Goal: Task Accomplishment & Management: Manage account settings

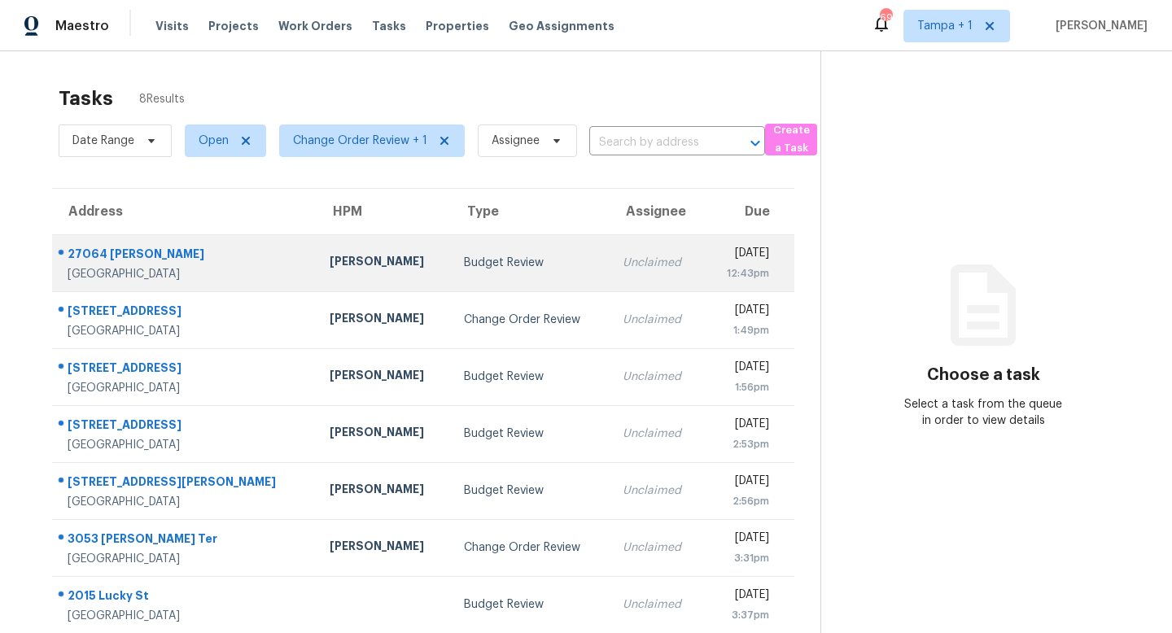
click at [499, 286] on td "Budget Review" at bounding box center [530, 262] width 159 height 57
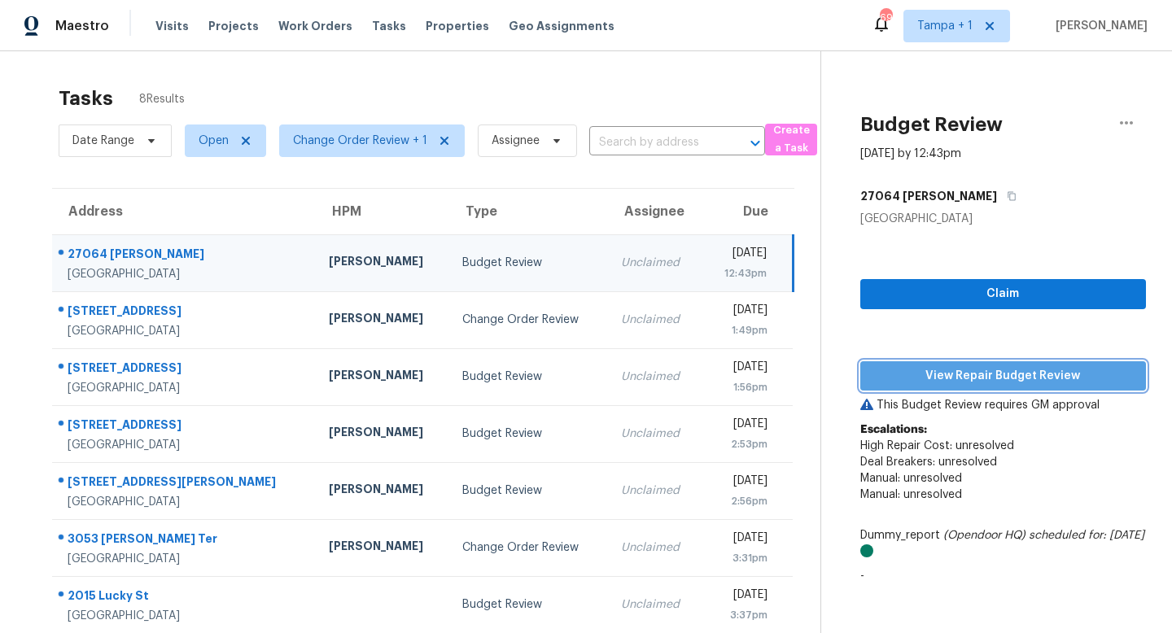
click at [966, 381] on span "View Repair Budget Review" at bounding box center [1004, 376] width 260 height 20
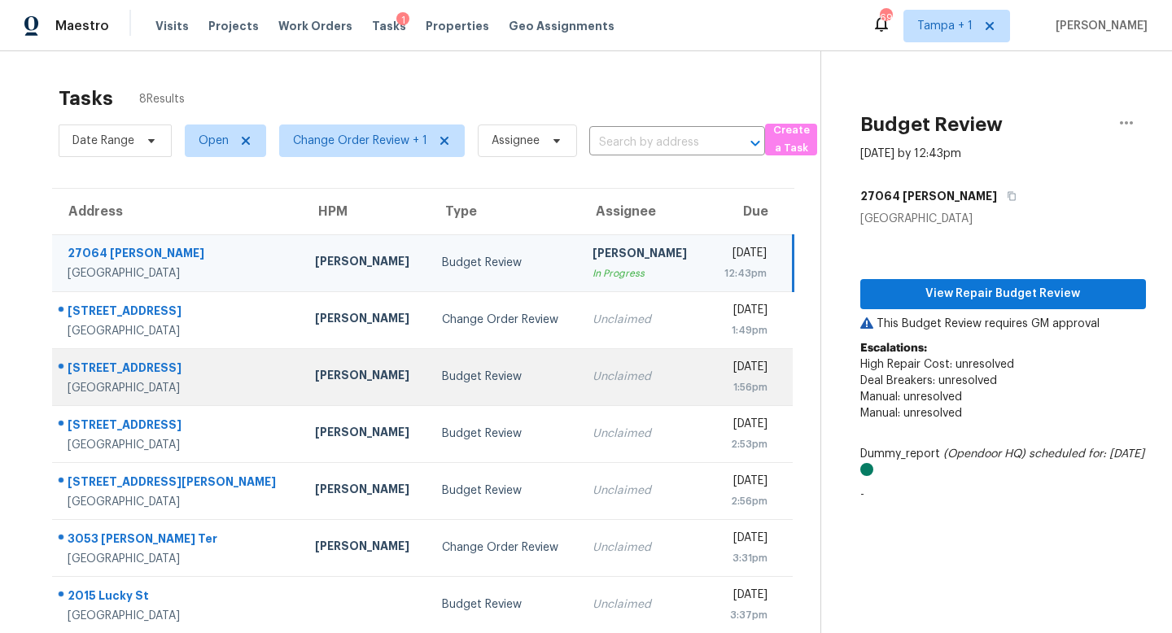
click at [593, 373] on div "Unclaimed" at bounding box center [643, 377] width 101 height 16
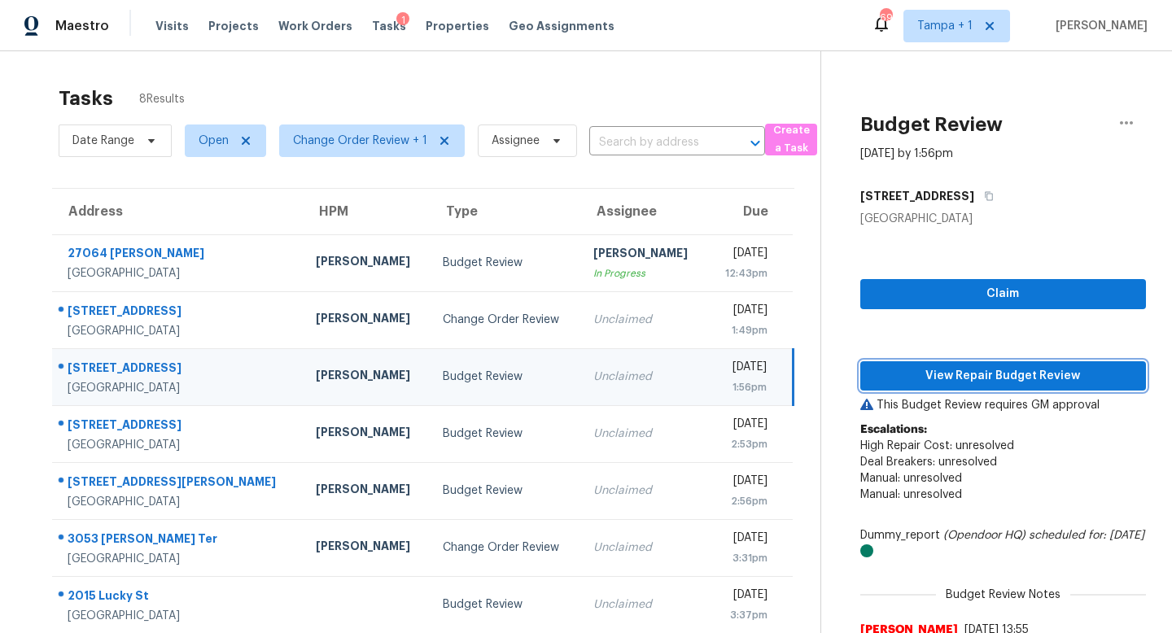
click at [979, 379] on span "View Repair Budget Review" at bounding box center [1004, 376] width 260 height 20
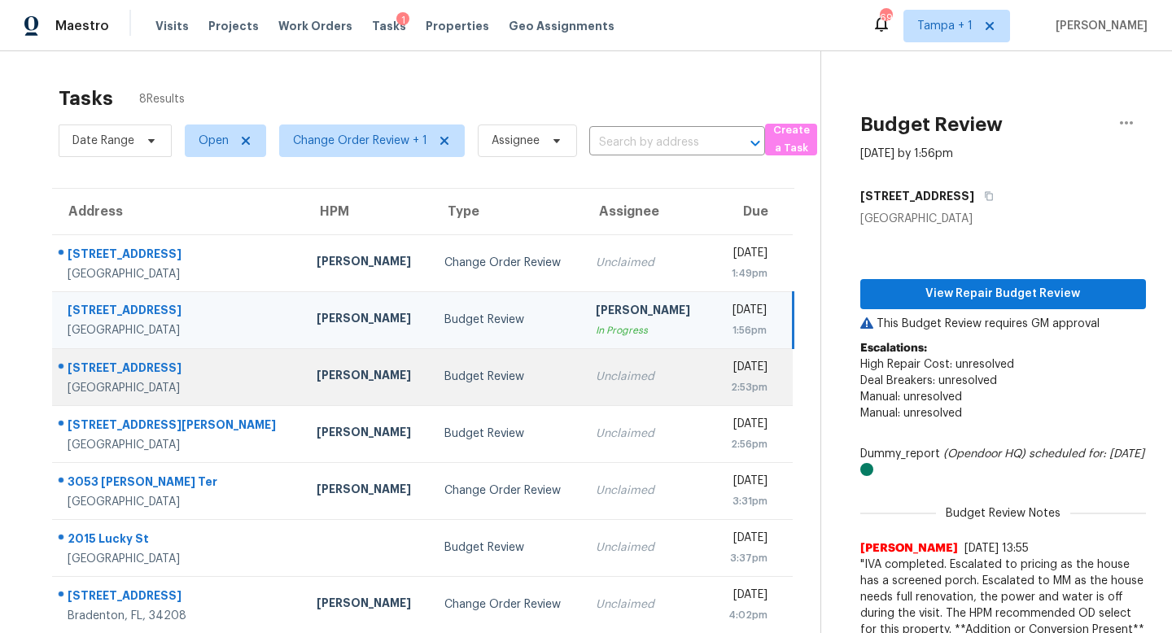
click at [583, 385] on td "Unclaimed" at bounding box center [647, 376] width 128 height 57
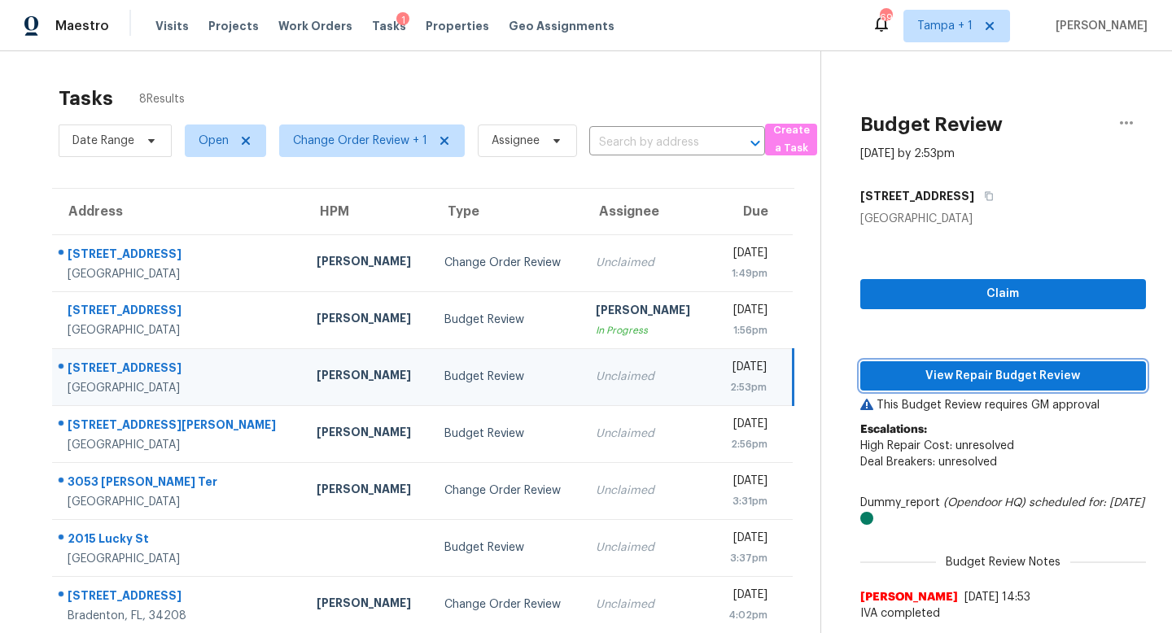
click at [996, 374] on span "View Repair Budget Review" at bounding box center [1004, 376] width 260 height 20
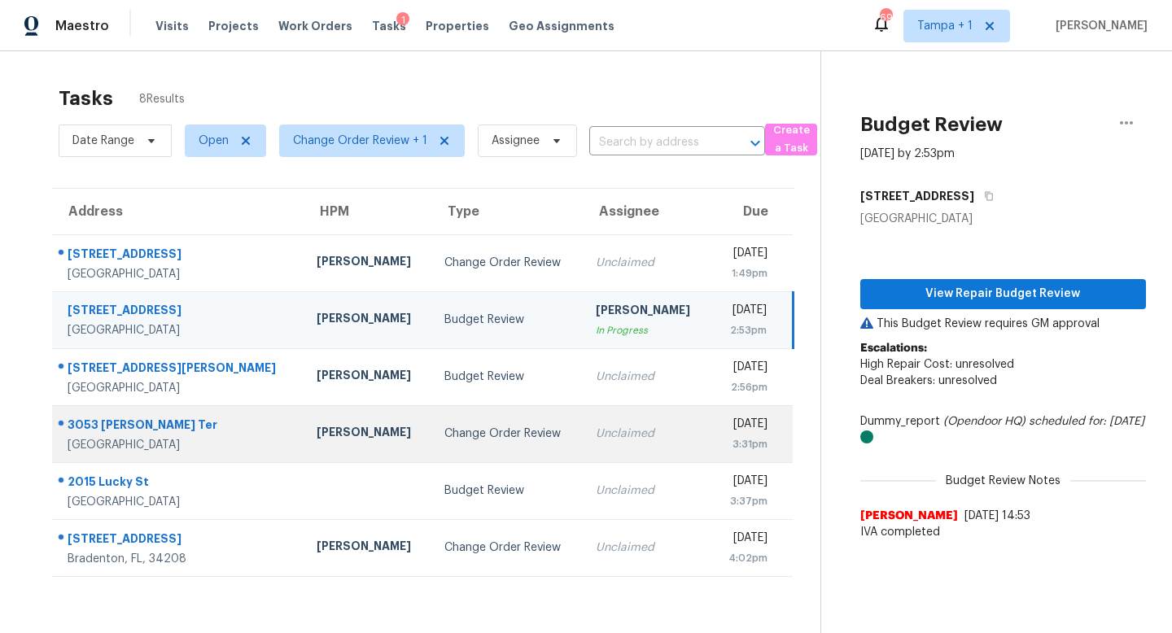
click at [465, 432] on div "Change Order Review" at bounding box center [507, 434] width 125 height 16
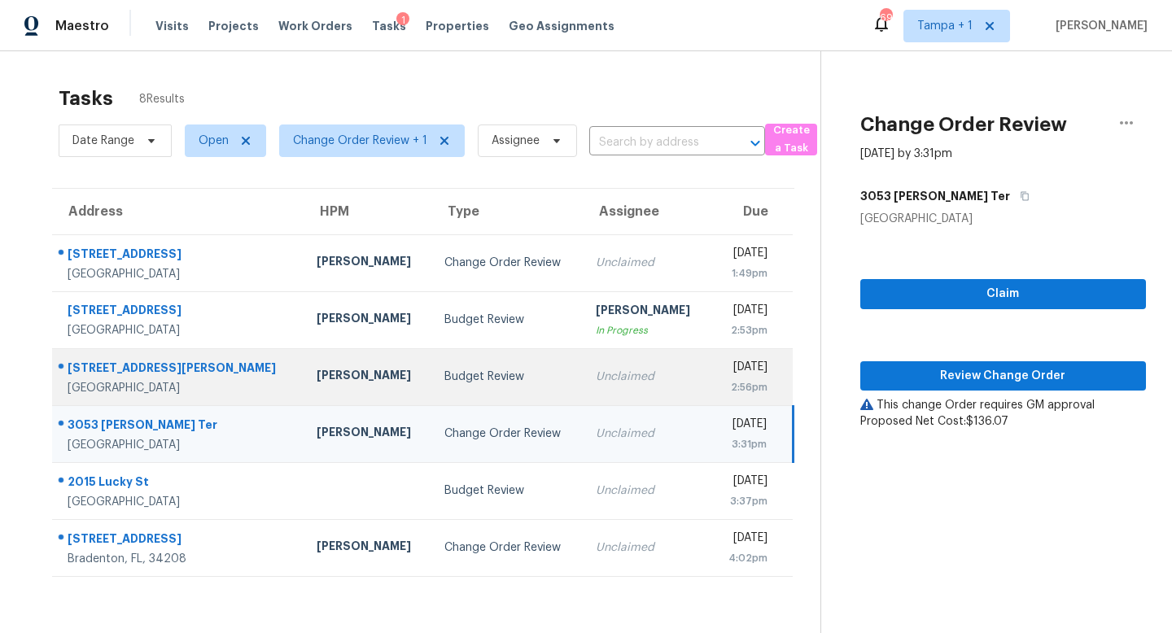
click at [515, 381] on td "Budget Review" at bounding box center [506, 376] width 151 height 57
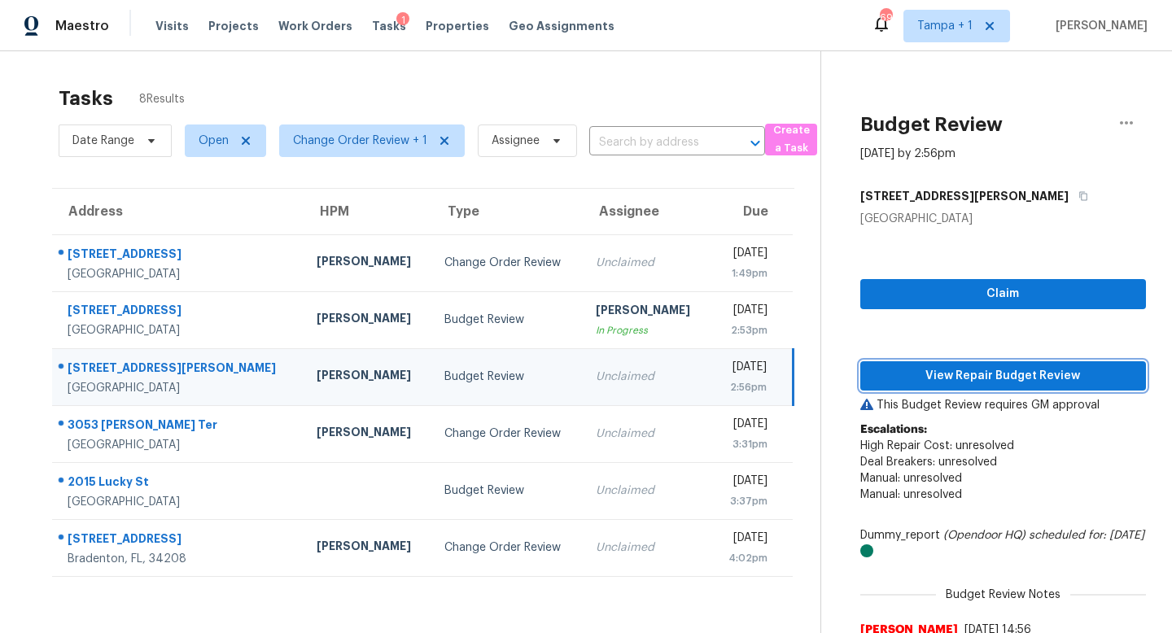
click at [998, 370] on span "View Repair Budget Review" at bounding box center [1004, 376] width 260 height 20
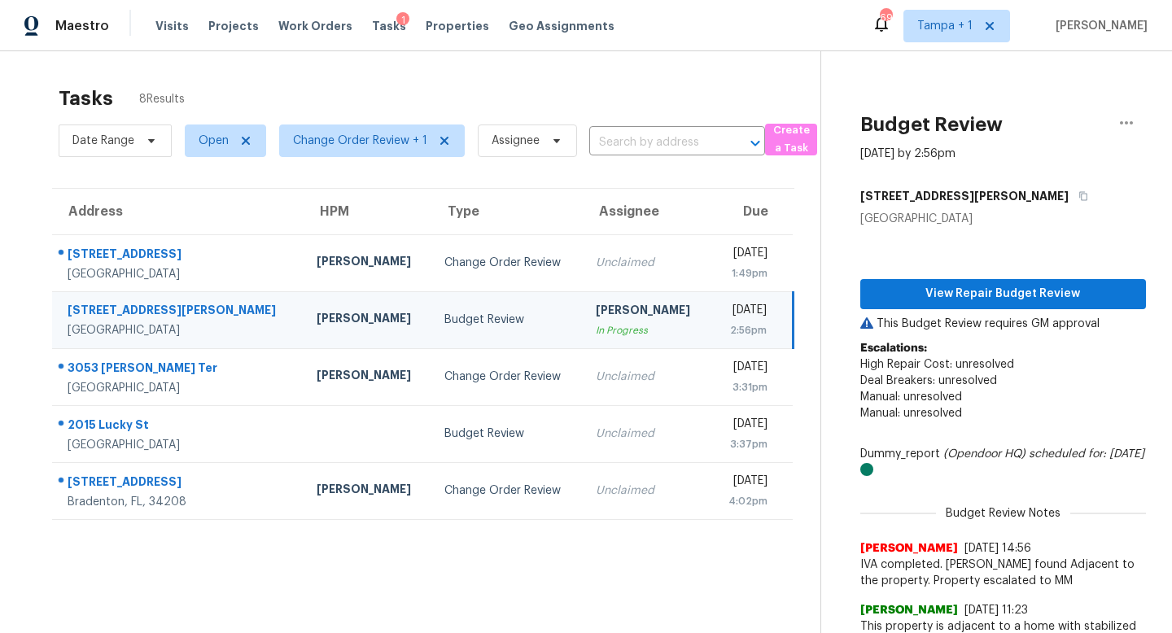
click at [489, 328] on td "Budget Review" at bounding box center [506, 319] width 151 height 57
click at [968, 296] on span "View Repair Budget Review" at bounding box center [1004, 294] width 260 height 20
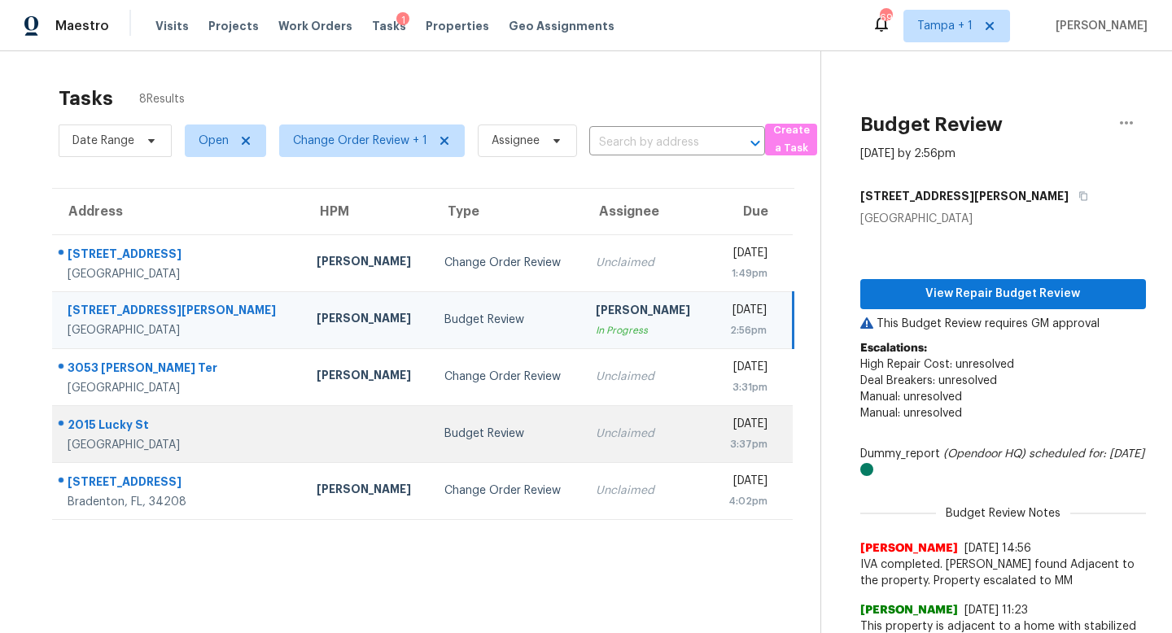
click at [596, 438] on div "Unclaimed" at bounding box center [647, 434] width 102 height 16
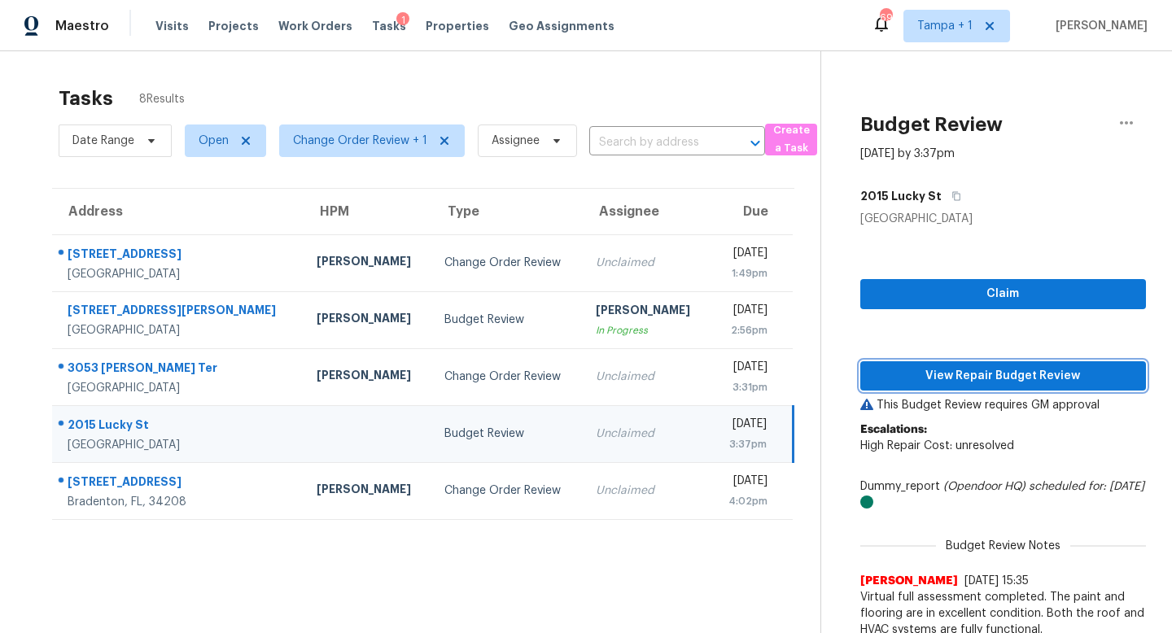
click at [990, 374] on span "View Repair Budget Review" at bounding box center [1004, 376] width 260 height 20
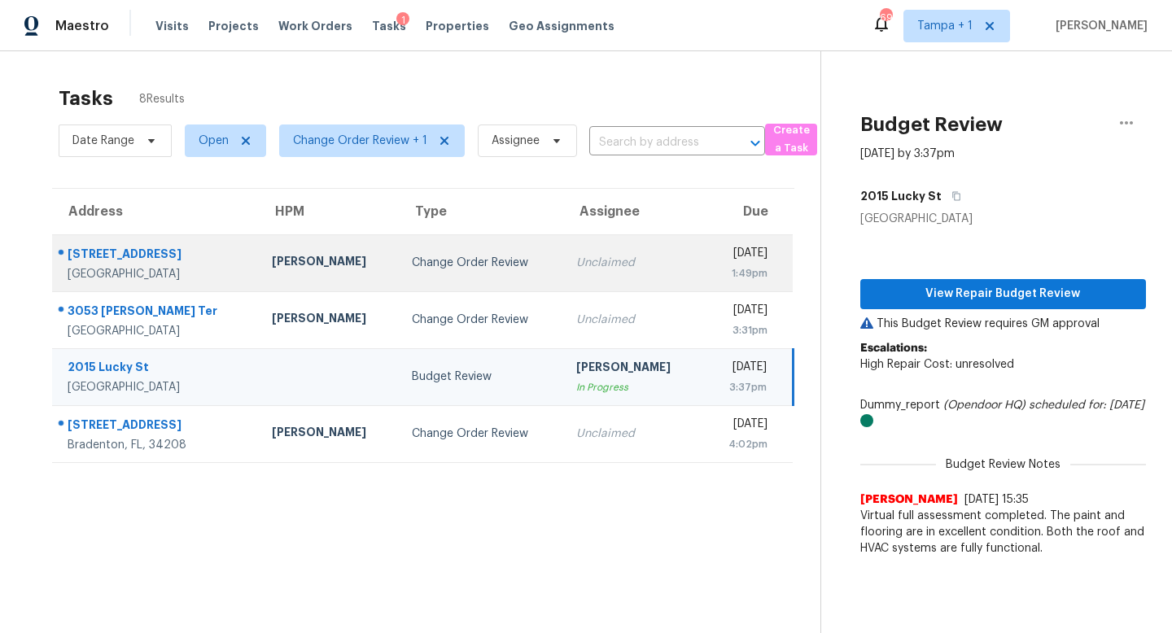
click at [576, 258] on div "Unclaimed" at bounding box center [633, 263] width 114 height 16
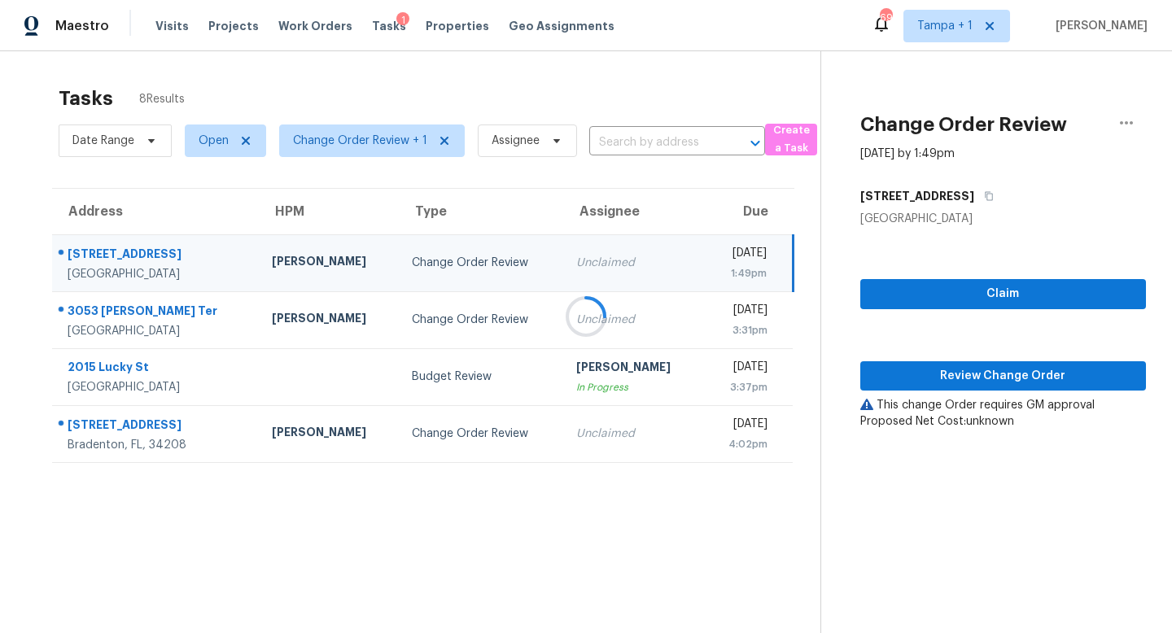
click at [982, 375] on div at bounding box center [586, 316] width 1172 height 633
click at [618, 262] on div "Unclaimed" at bounding box center [633, 263] width 114 height 16
click at [1009, 369] on span "Review Change Order" at bounding box center [1004, 376] width 260 height 20
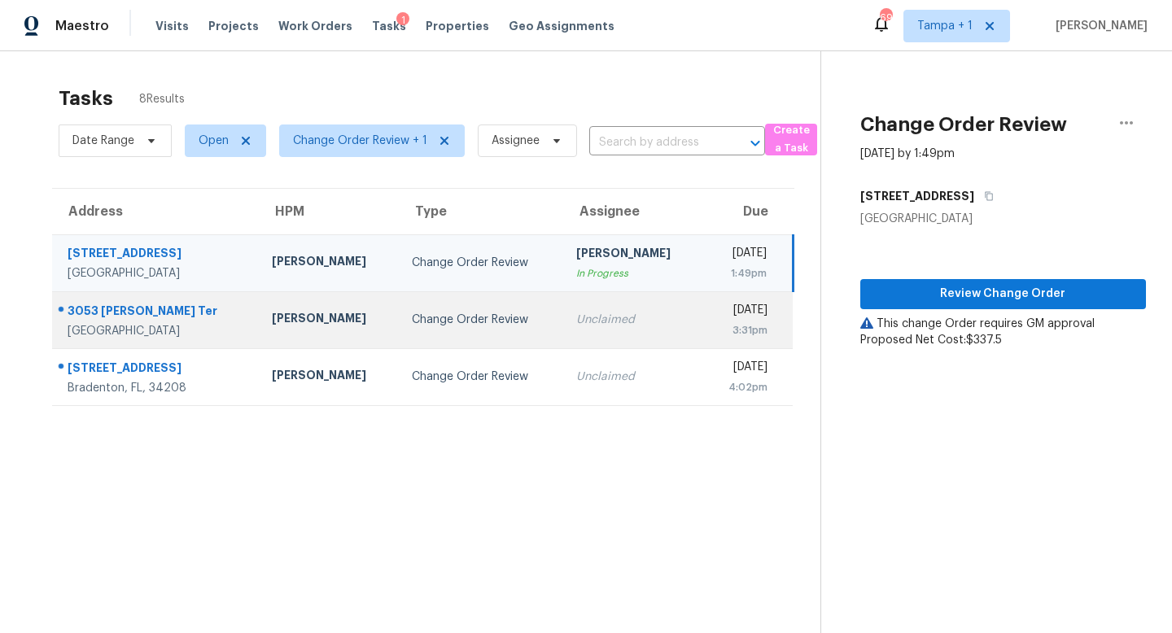
click at [470, 303] on td "Change Order Review" at bounding box center [481, 319] width 165 height 57
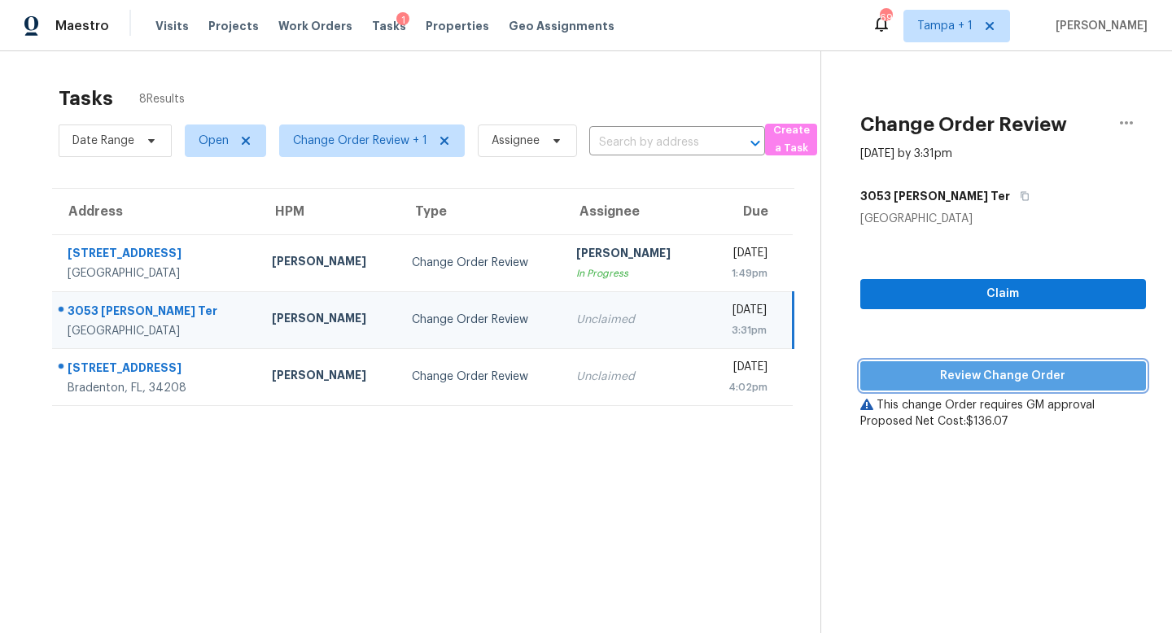
click at [976, 372] on span "Review Change Order" at bounding box center [1004, 376] width 260 height 20
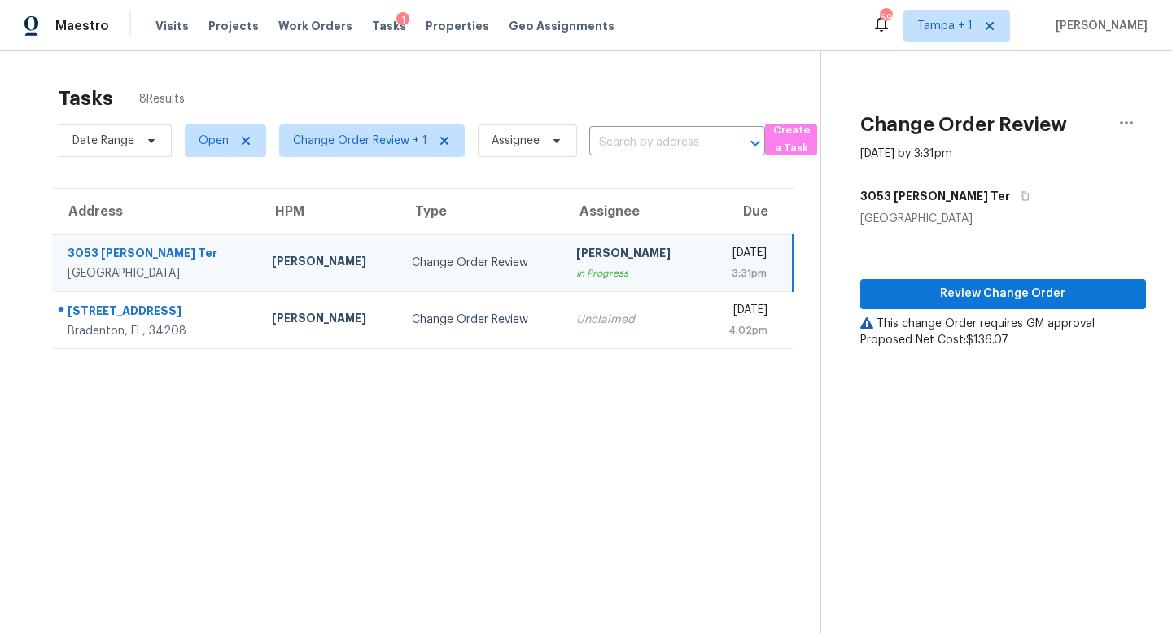
click at [563, 269] on td "Josh Devinney In Progress" at bounding box center [633, 262] width 140 height 57
click at [1014, 291] on span "Review Change Order" at bounding box center [1004, 294] width 260 height 20
click at [995, 294] on span "Review Change Order" at bounding box center [1004, 294] width 260 height 20
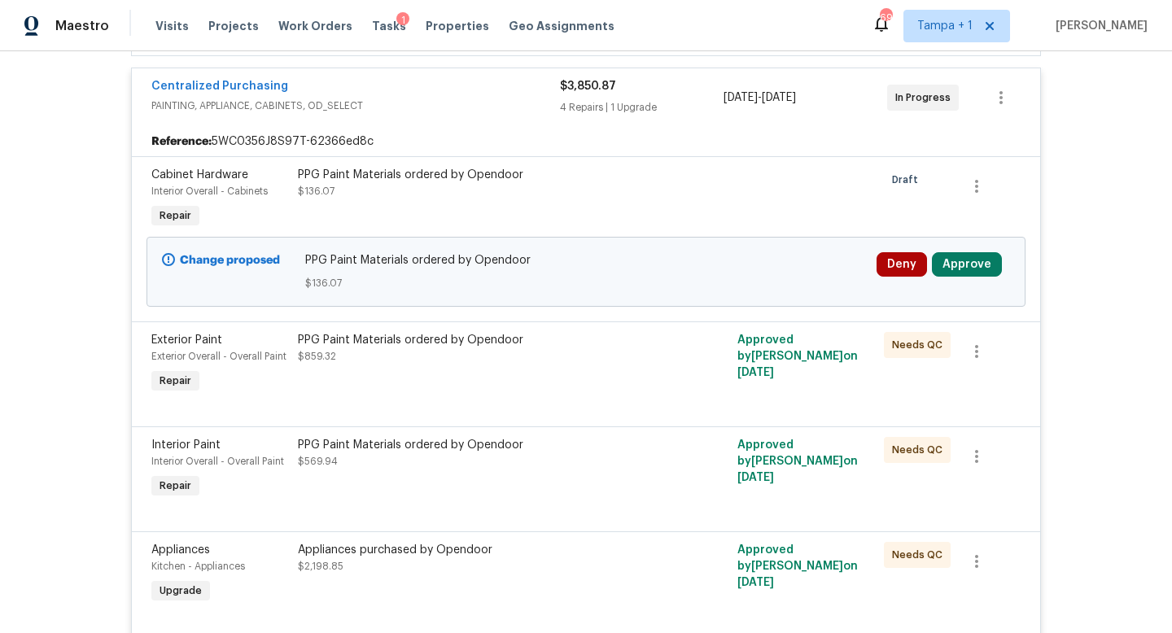
scroll to position [456, 0]
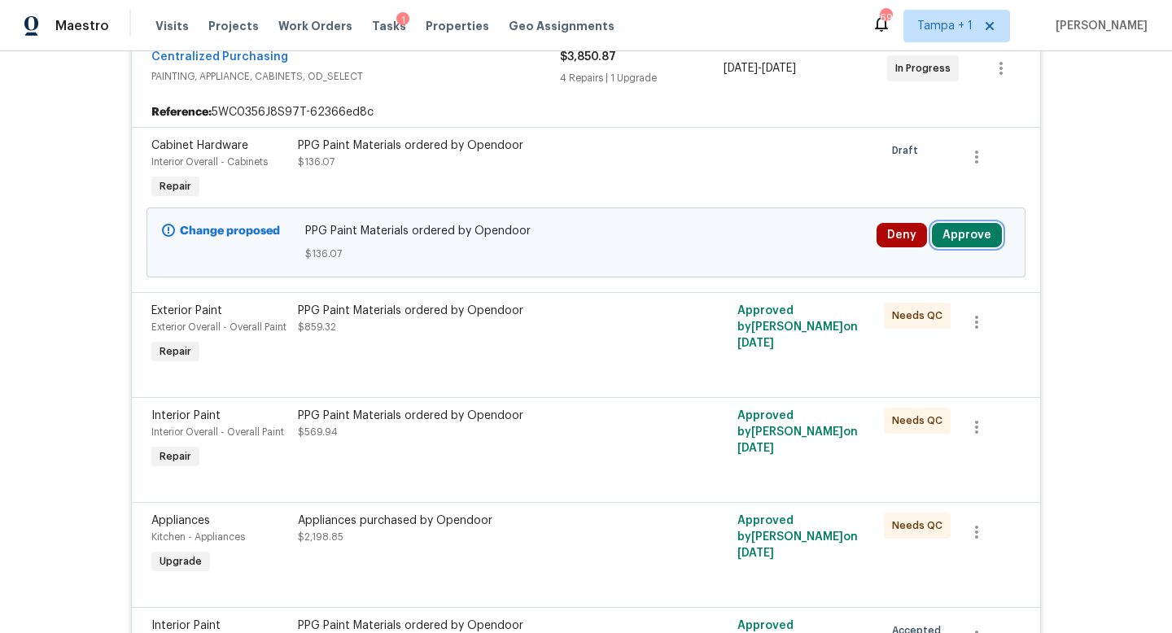
click at [965, 231] on button "Approve" at bounding box center [967, 235] width 70 height 24
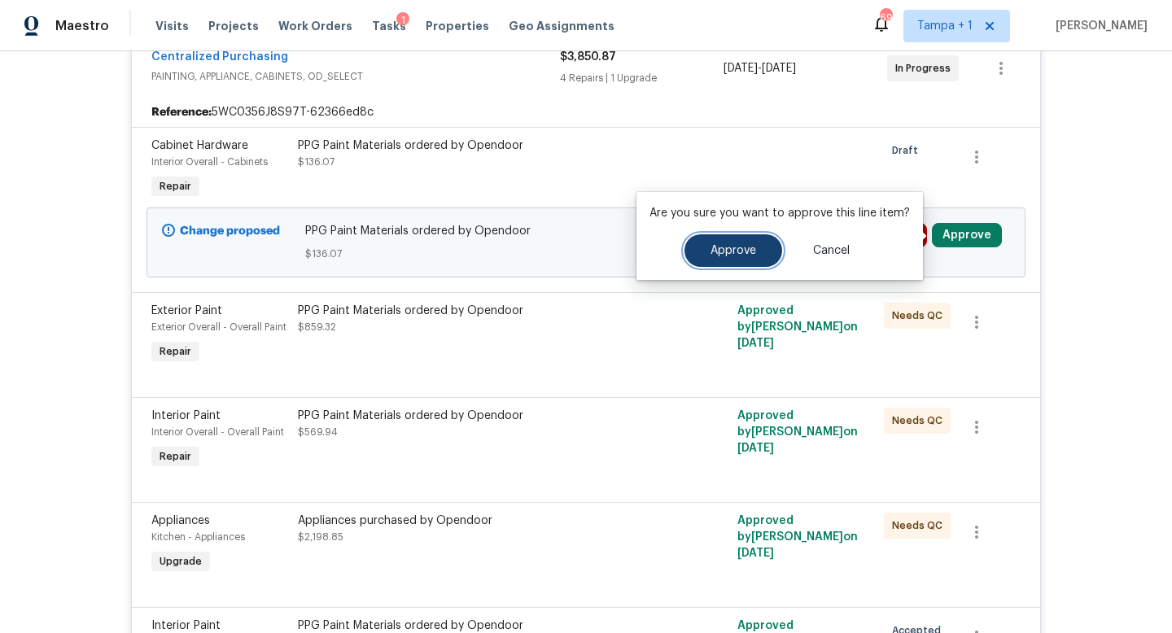
click at [735, 239] on button "Approve" at bounding box center [734, 250] width 98 height 33
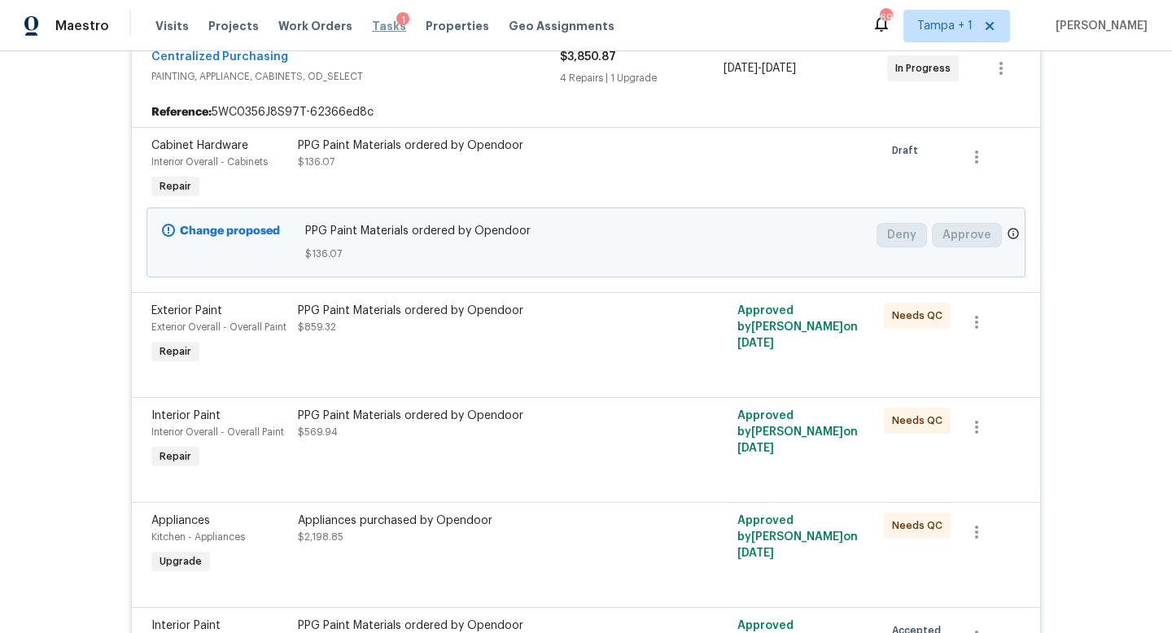
scroll to position [404, 0]
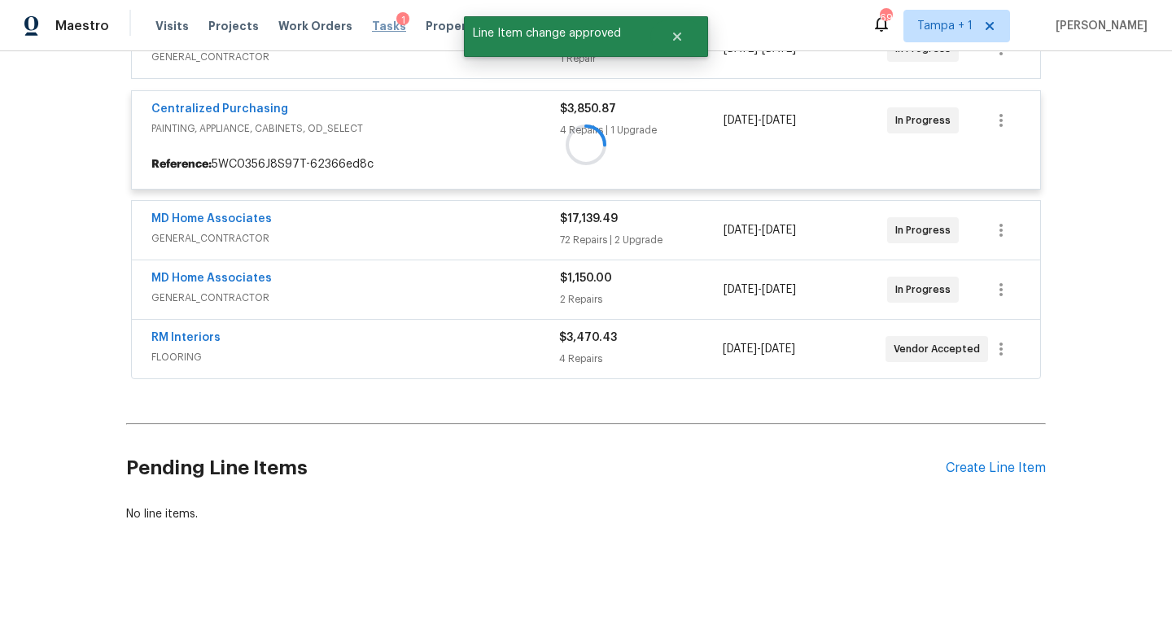
click at [372, 23] on span "Tasks" at bounding box center [389, 25] width 34 height 11
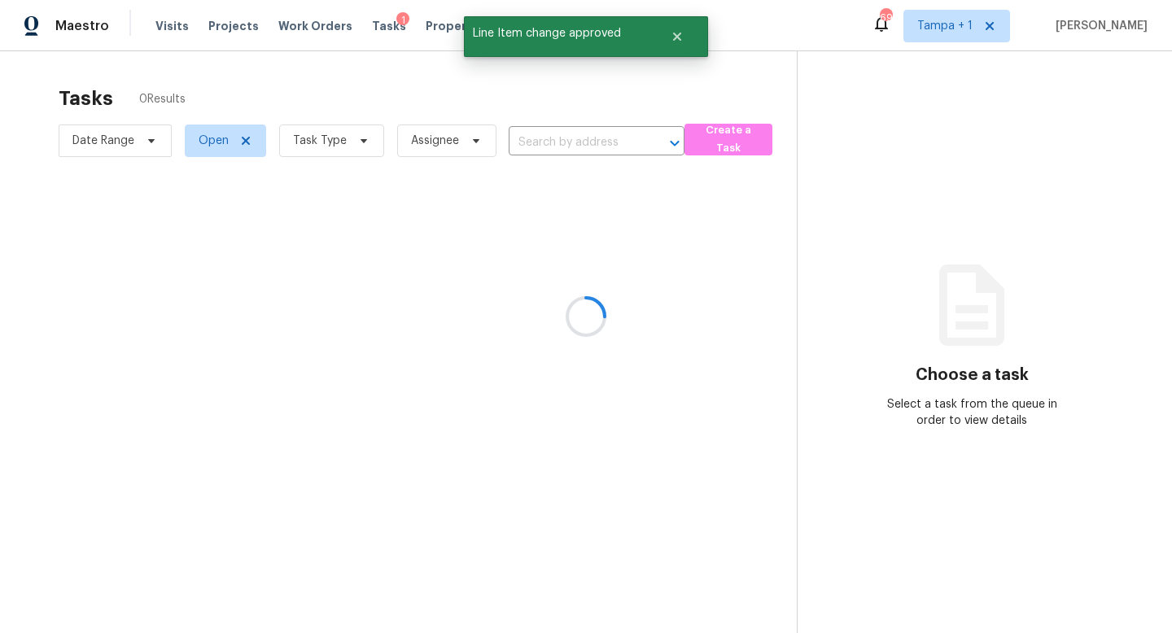
click at [350, 143] on div at bounding box center [586, 316] width 1172 height 633
click at [357, 142] on div at bounding box center [586, 316] width 1172 height 633
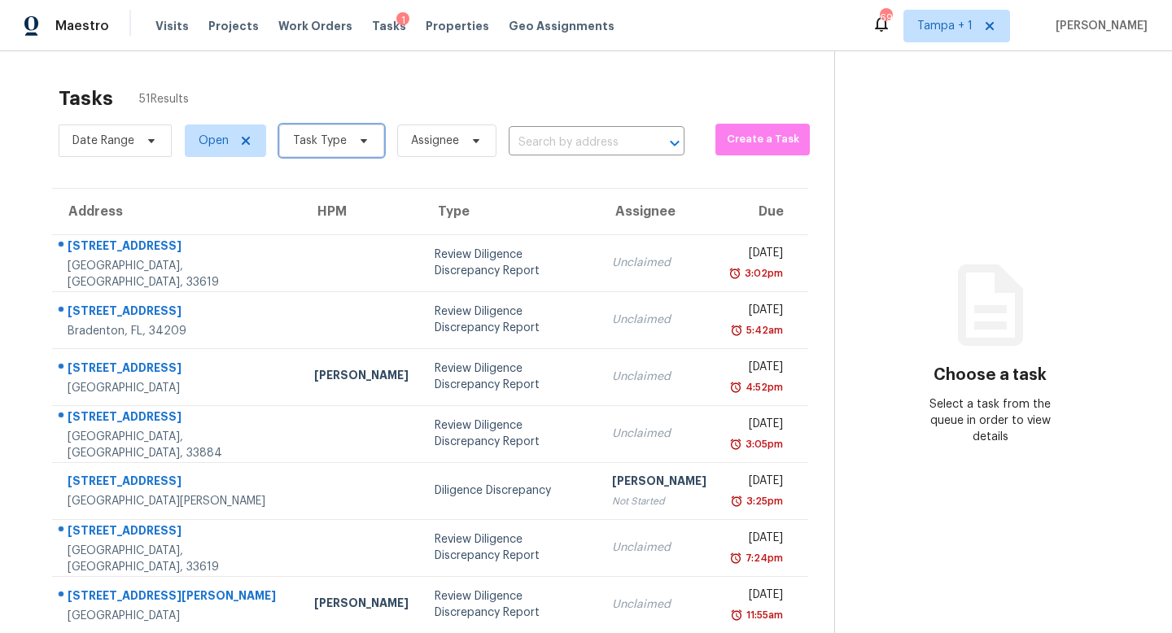
click at [365, 146] on icon at bounding box center [363, 140] width 13 height 13
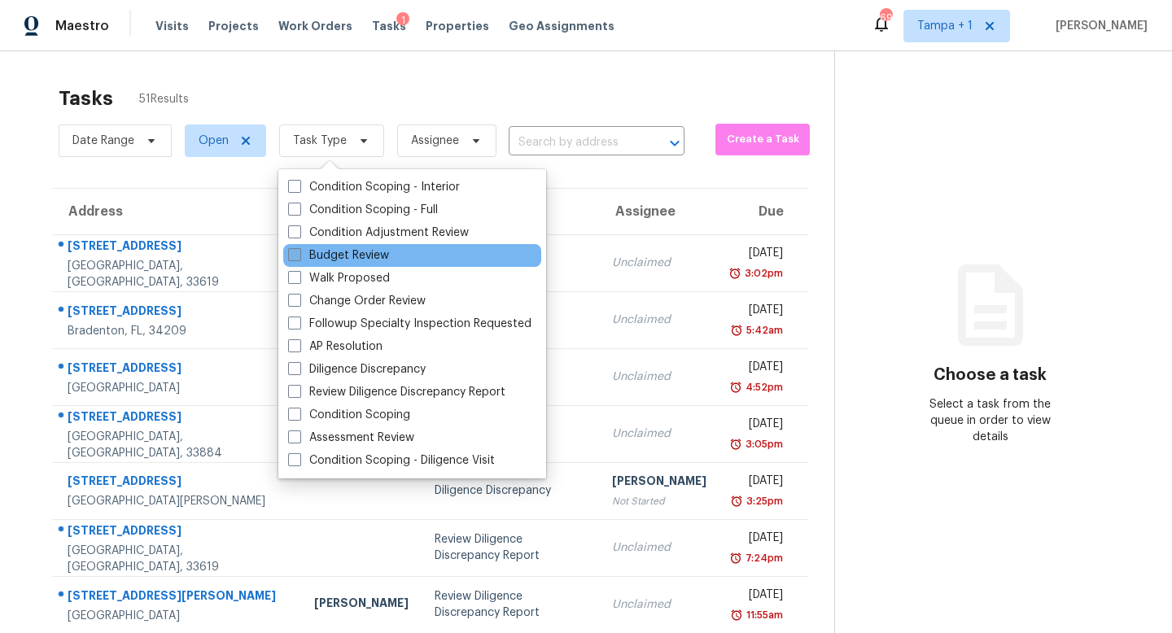
click at [304, 252] on label "Budget Review" at bounding box center [338, 255] width 101 height 16
click at [299, 252] on input "Budget Review" at bounding box center [293, 252] width 11 height 11
checkbox input "true"
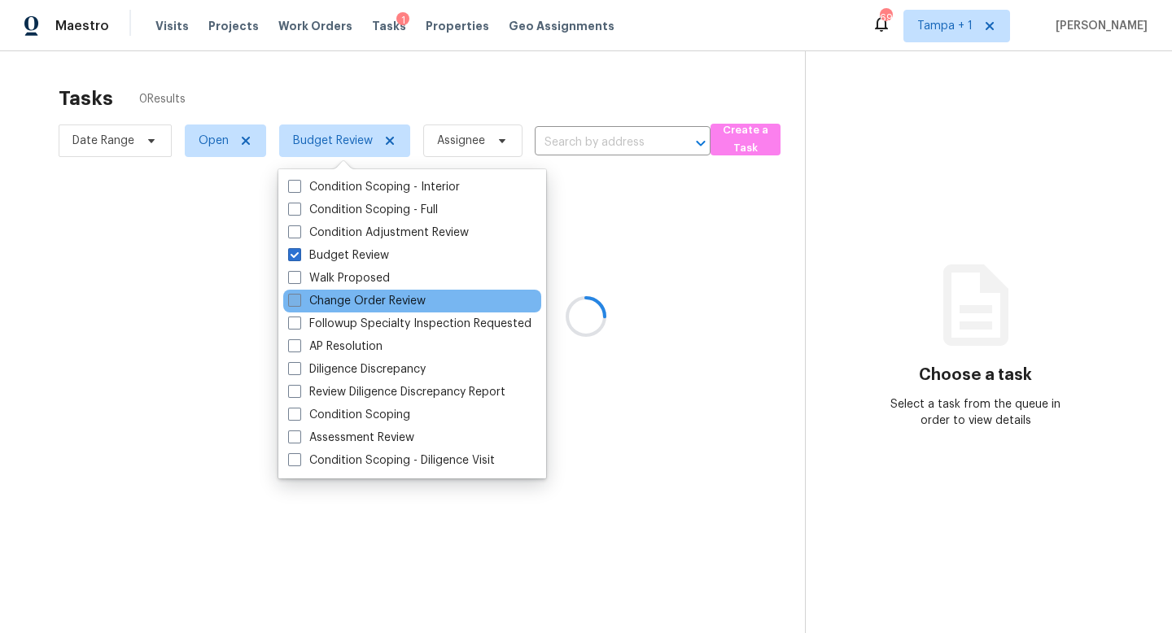
click at [296, 304] on span at bounding box center [294, 300] width 13 height 13
click at [296, 304] on input "Change Order Review" at bounding box center [293, 298] width 11 height 11
checkbox input "true"
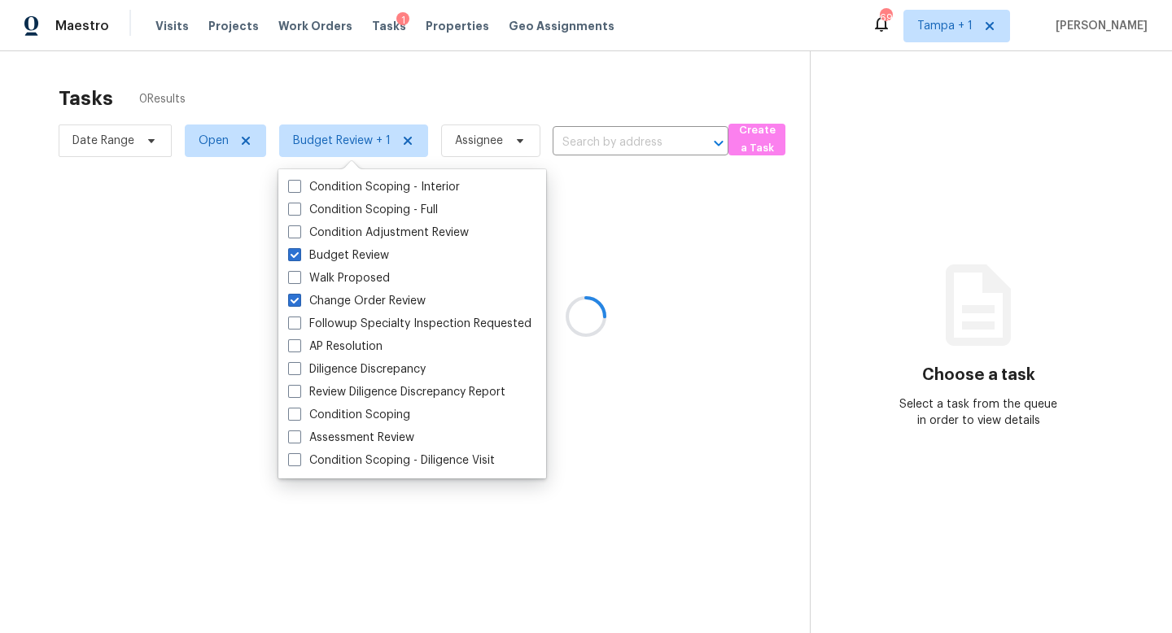
click at [192, 322] on div at bounding box center [586, 316] width 1172 height 633
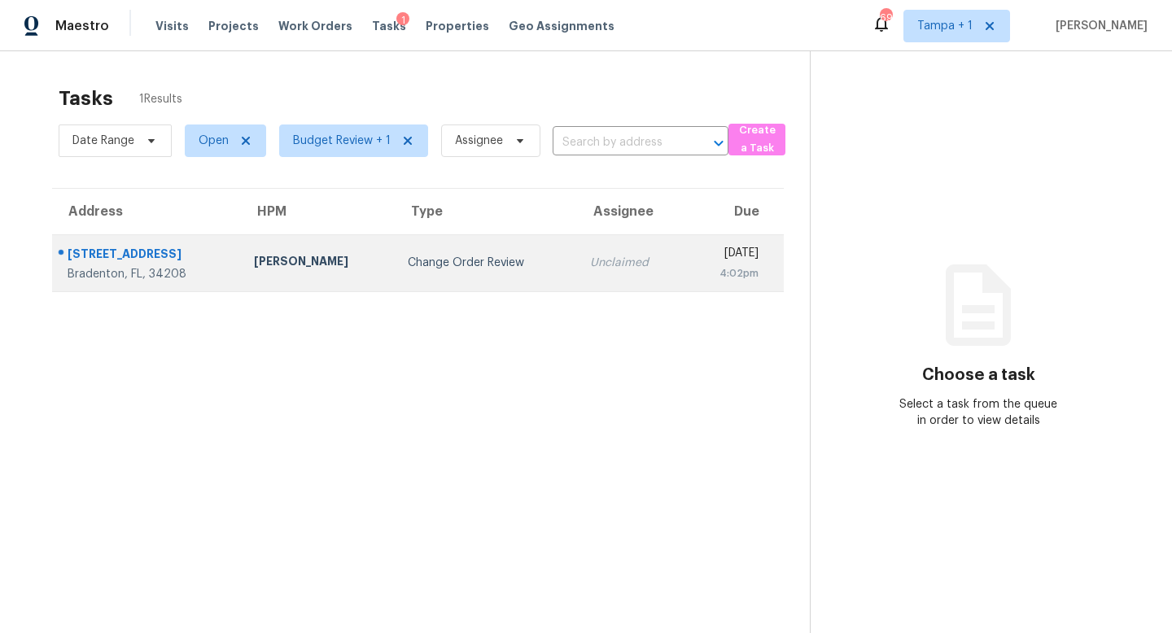
click at [445, 264] on div "Change Order Review" at bounding box center [486, 263] width 156 height 16
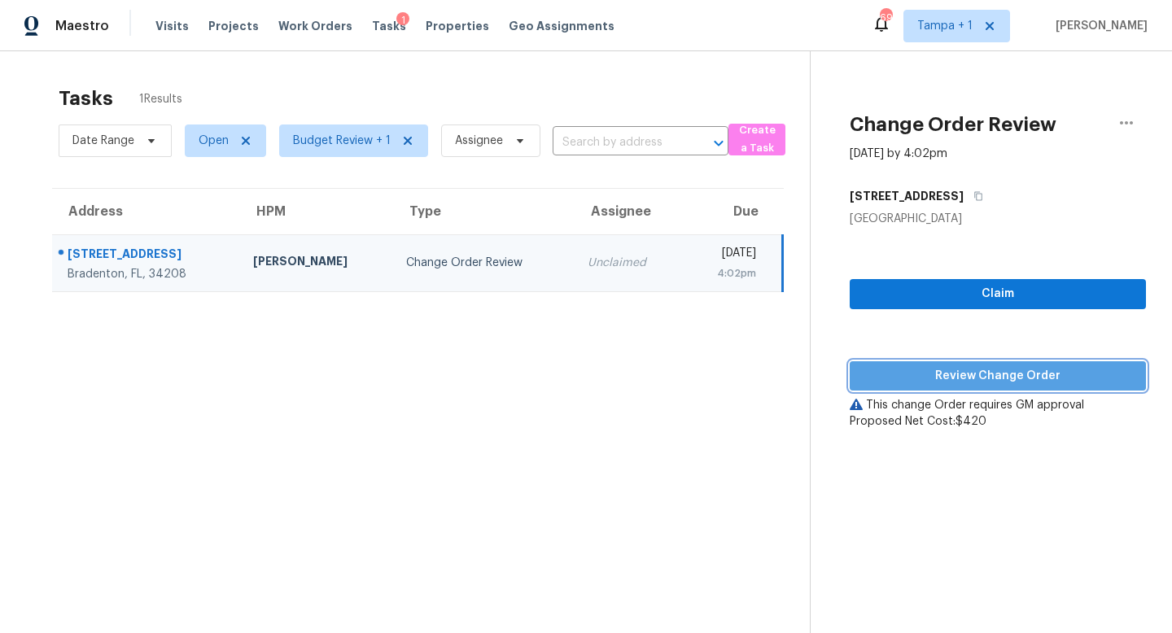
click at [1013, 373] on span "Review Change Order" at bounding box center [998, 376] width 270 height 20
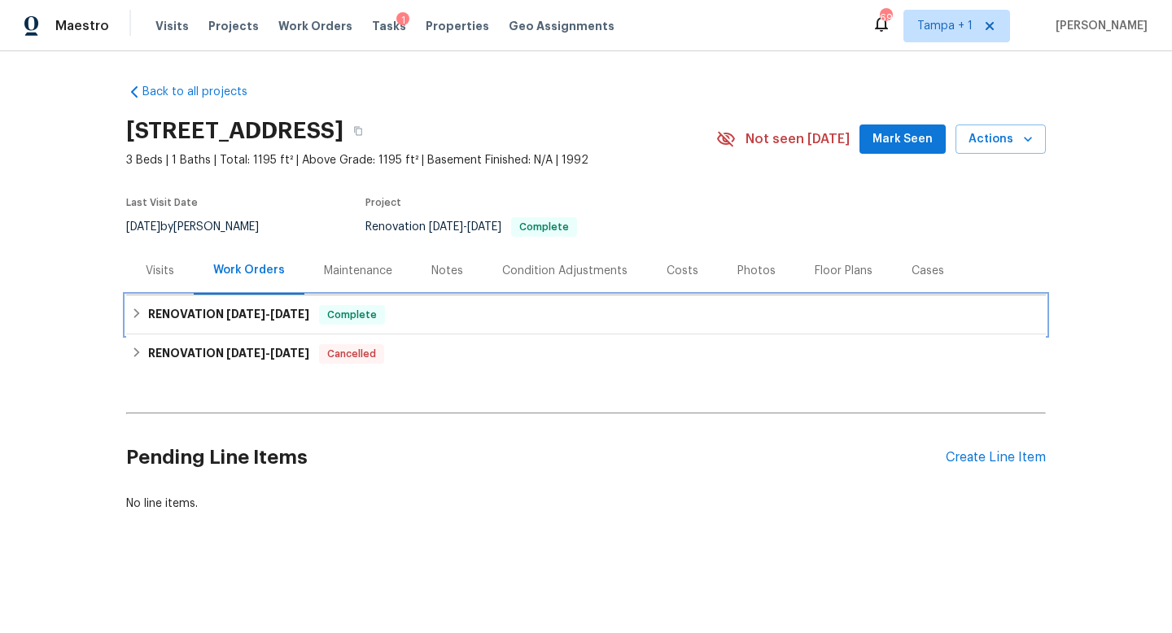
click at [269, 318] on span "9/26/25 - 10/8/25" at bounding box center [267, 314] width 83 height 11
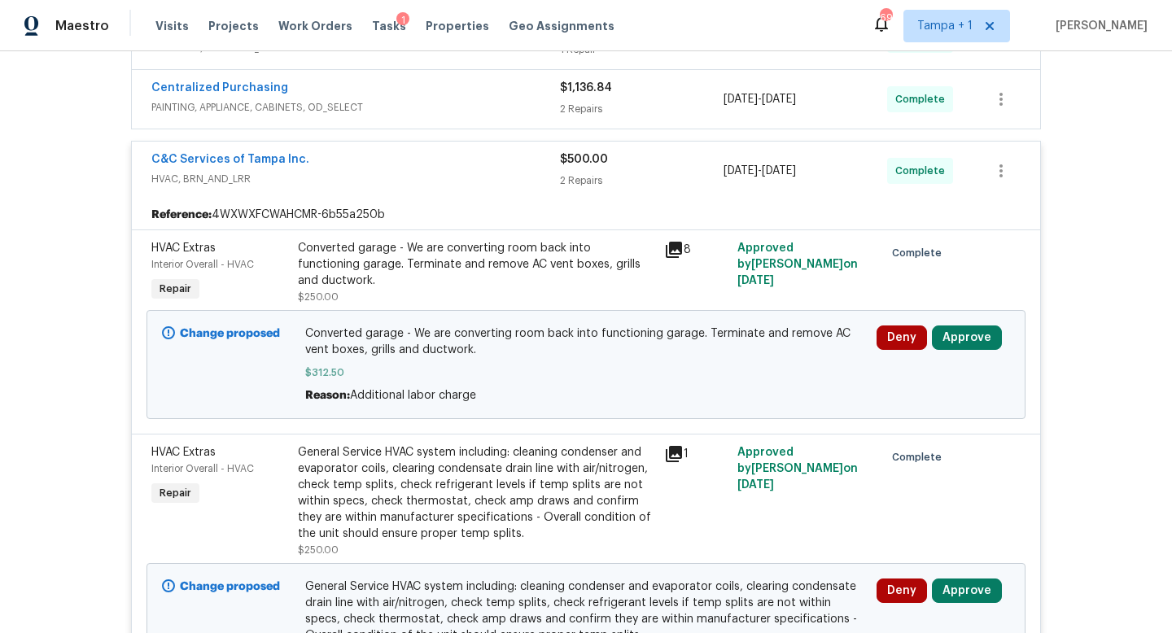
scroll to position [407, 0]
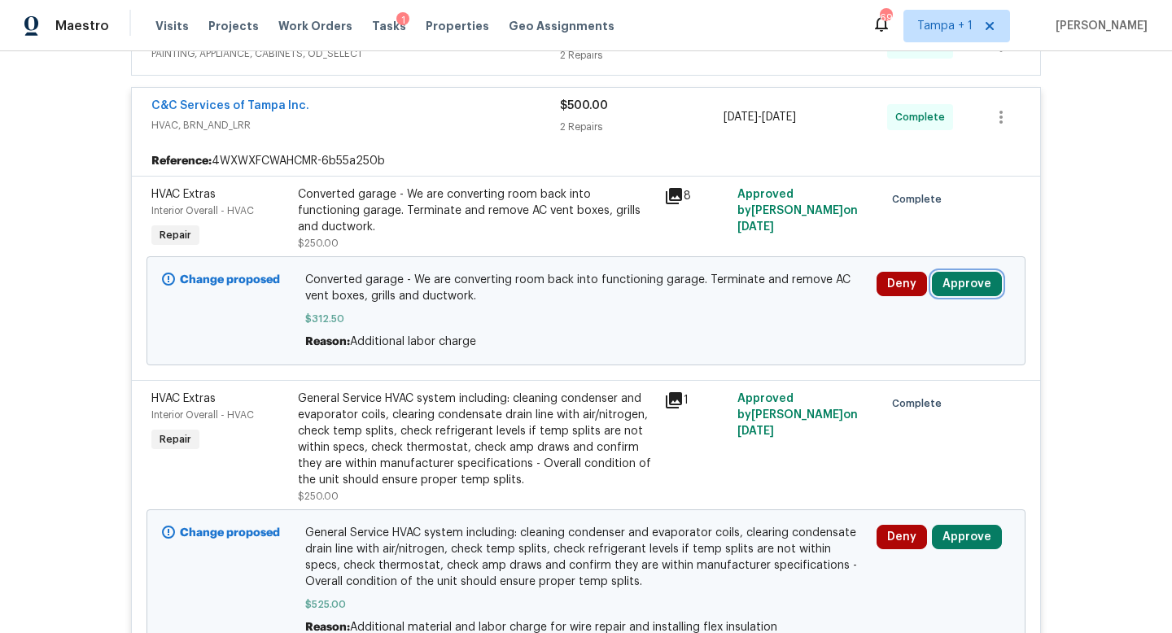
click at [966, 289] on button "Approve" at bounding box center [967, 284] width 70 height 24
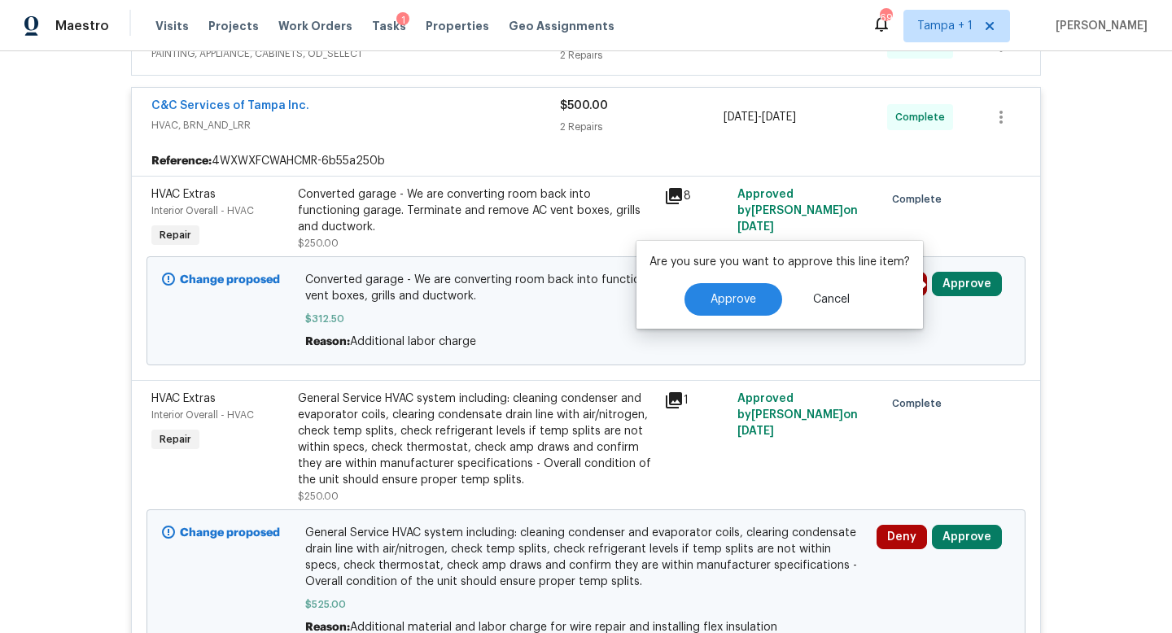
click at [716, 318] on div "Are you sure you want to approve this line item? Approve Cancel" at bounding box center [780, 285] width 287 height 88
click at [721, 313] on button "Approve" at bounding box center [734, 299] width 98 height 33
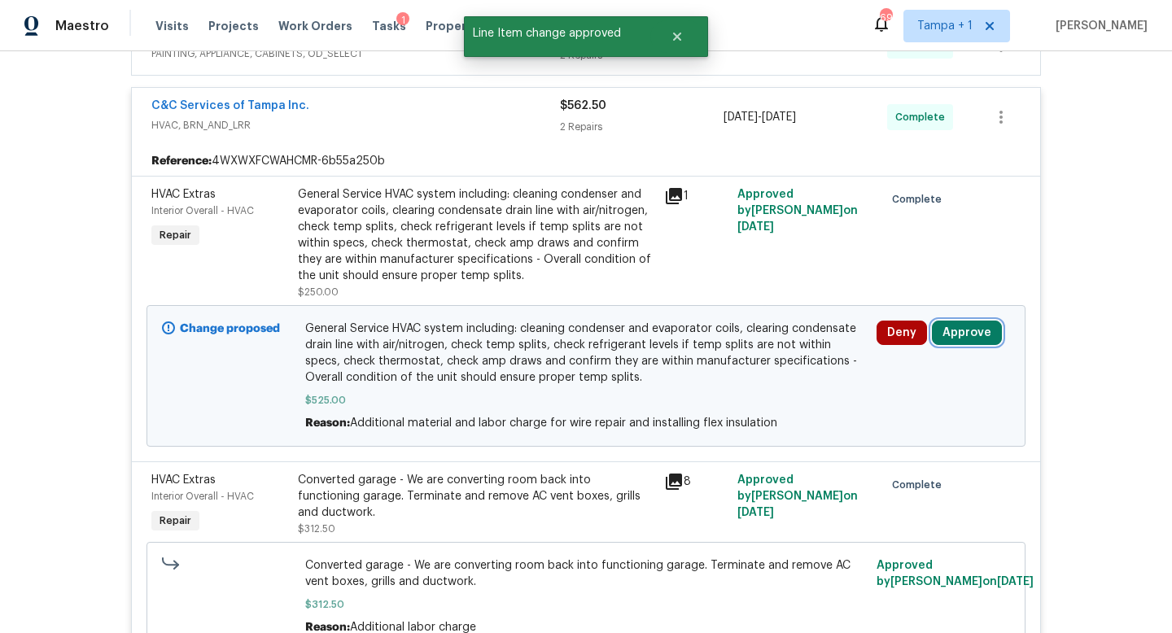
click at [970, 337] on button "Approve" at bounding box center [967, 333] width 70 height 24
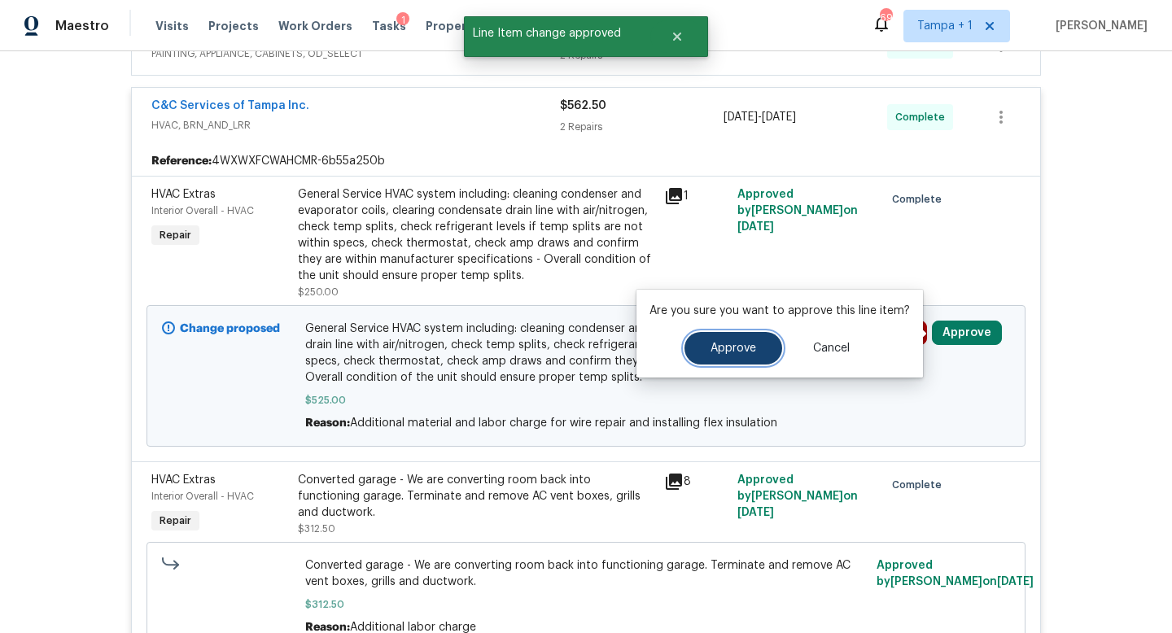
click at [712, 353] on span "Approve" at bounding box center [734, 349] width 46 height 12
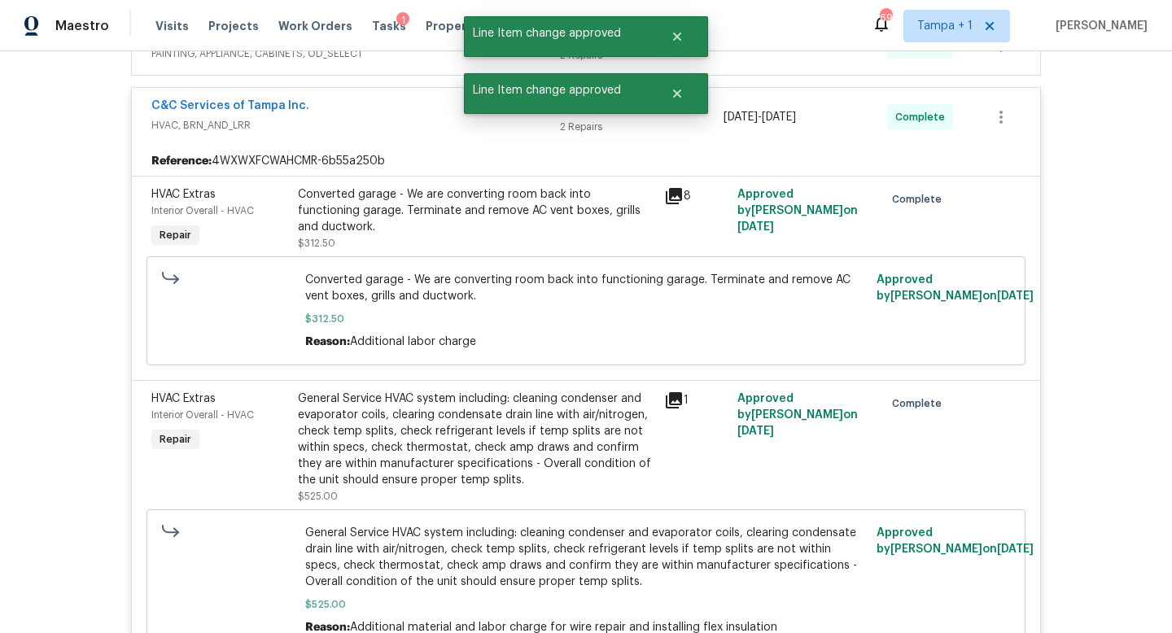
click at [411, 116] on div "C&C Services of Tampa Inc." at bounding box center [355, 108] width 409 height 20
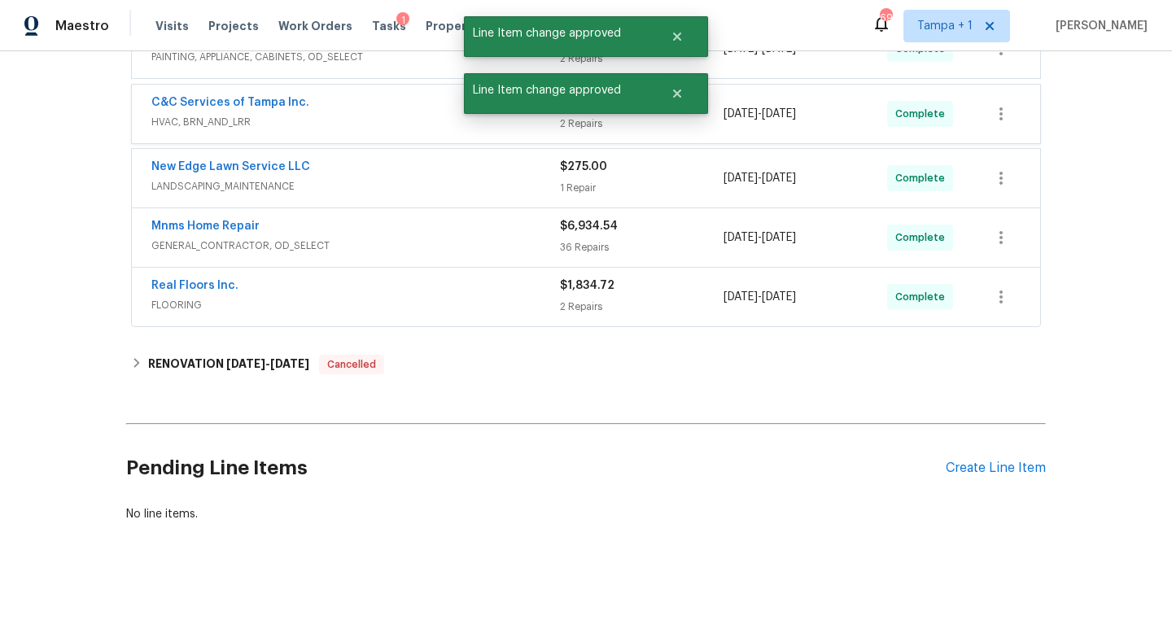
scroll to position [393, 0]
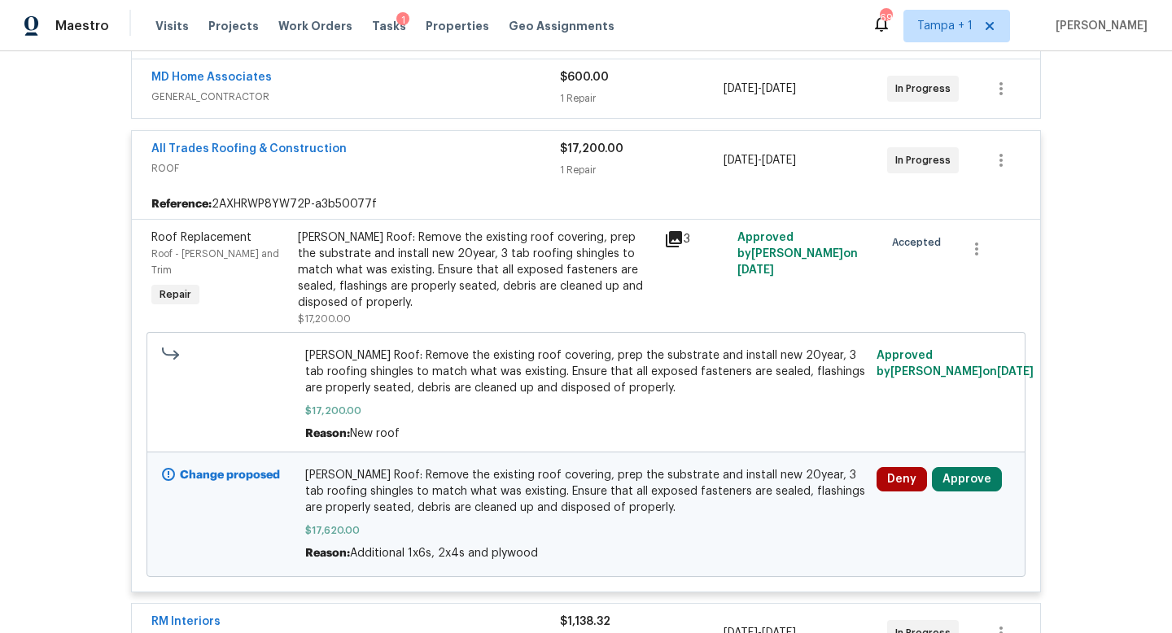
scroll to position [390, 0]
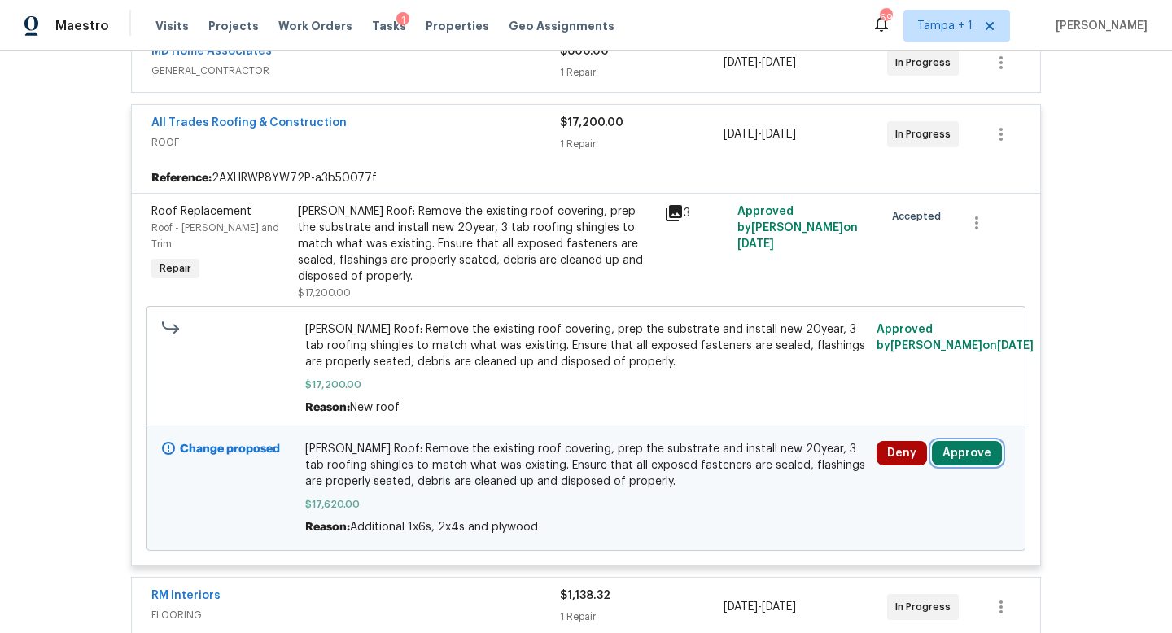
click at [964, 441] on button "Approve" at bounding box center [967, 453] width 70 height 24
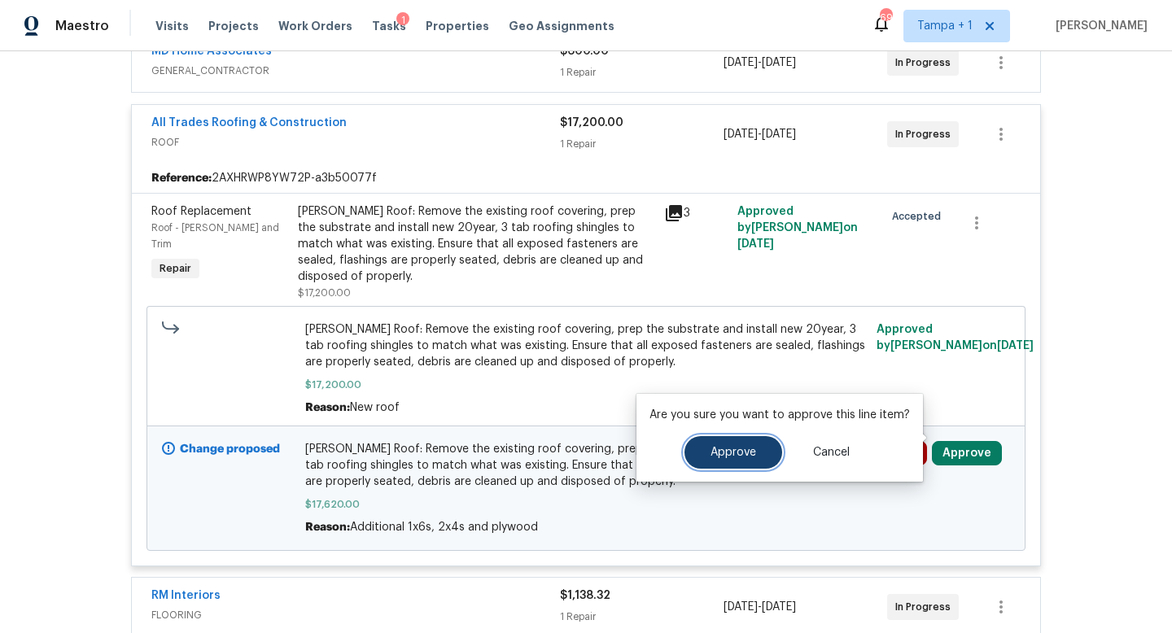
click at [750, 454] on span "Approve" at bounding box center [734, 453] width 46 height 12
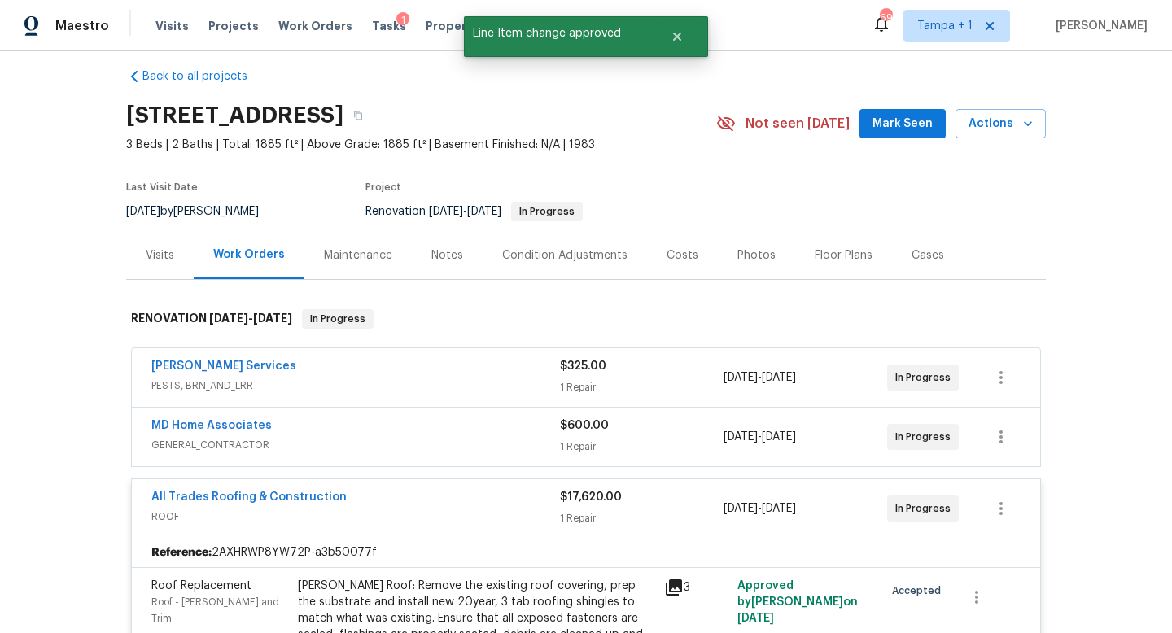
scroll to position [0, 0]
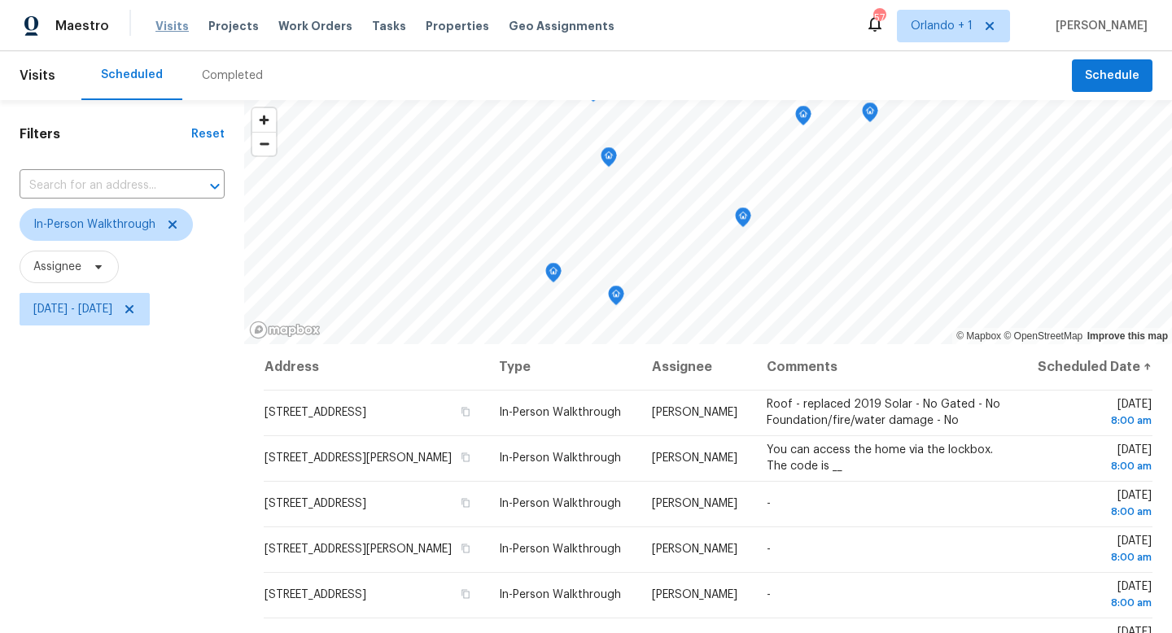
click at [165, 32] on span "Visits" at bounding box center [171, 26] width 33 height 16
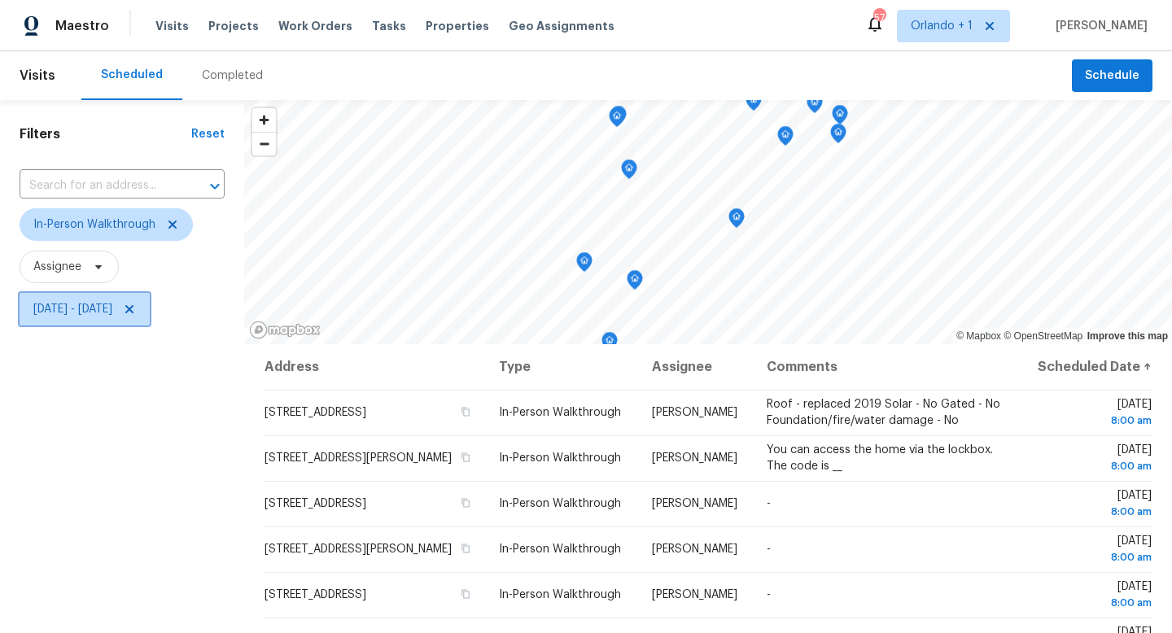
click at [112, 309] on span "[DATE] - [DATE]" at bounding box center [72, 309] width 79 height 16
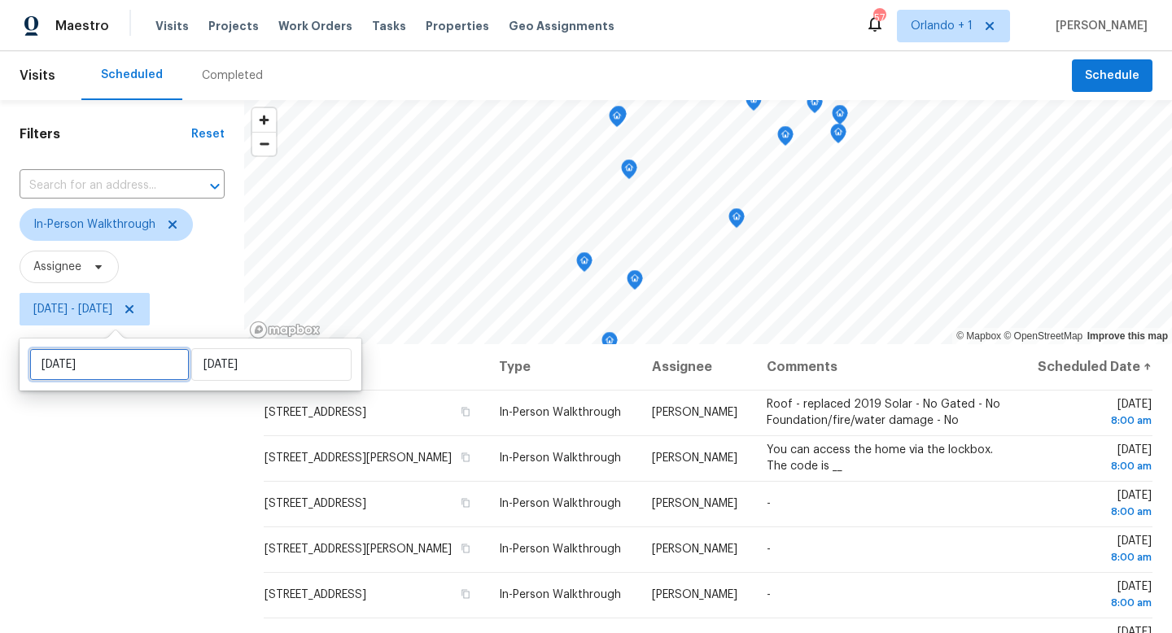
select select "9"
select select "2025"
select select "10"
select select "2025"
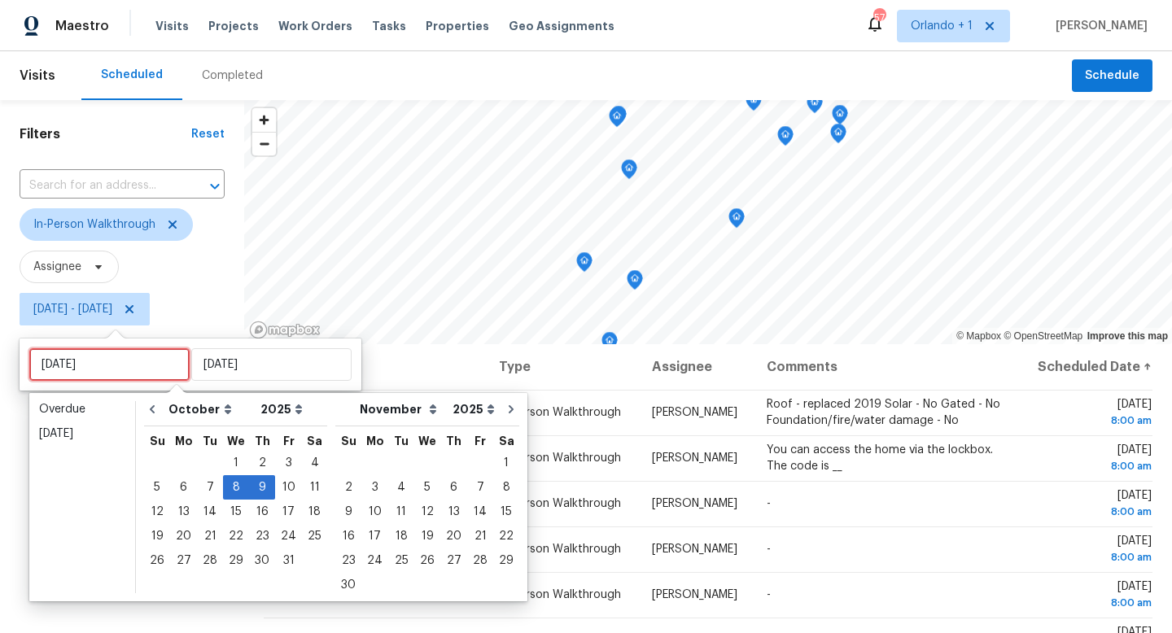
click at [154, 364] on input "[DATE]" at bounding box center [109, 364] width 160 height 33
type input "[DATE]"
click at [184, 510] on div "13" at bounding box center [183, 512] width 27 height 23
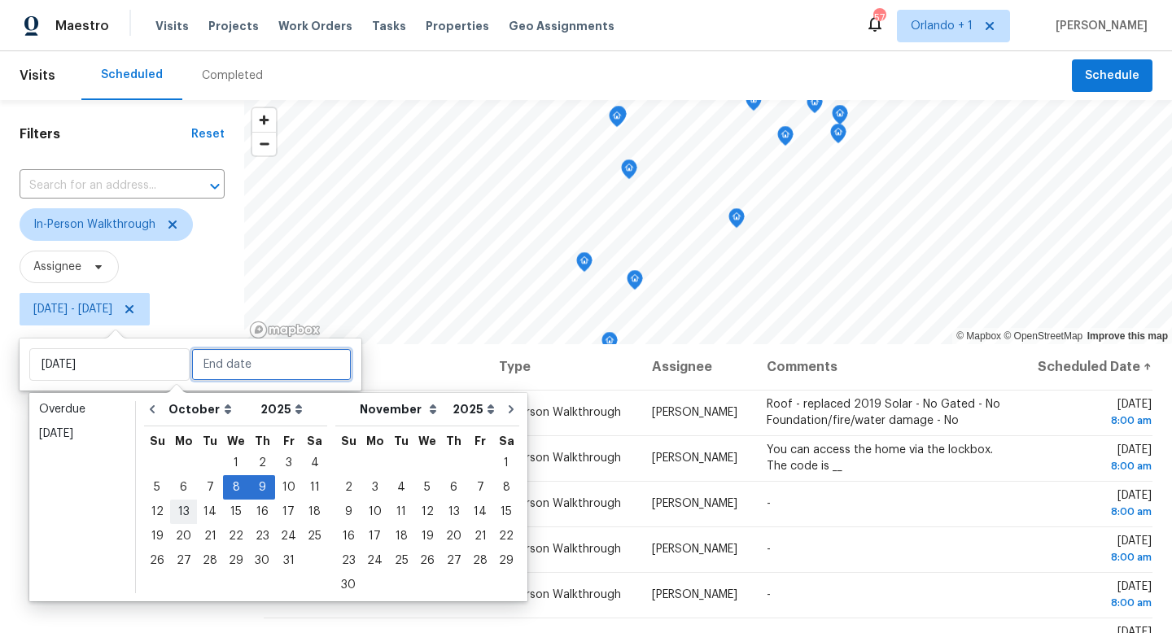
type input "[DATE]"
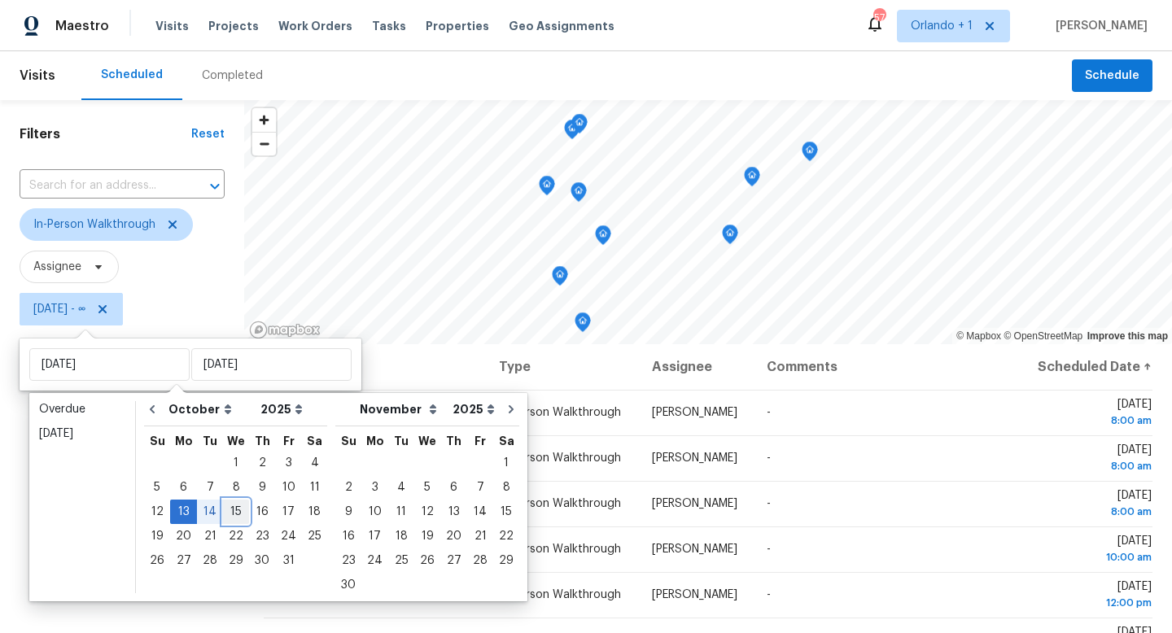
click at [239, 515] on div "15" at bounding box center [236, 512] width 26 height 23
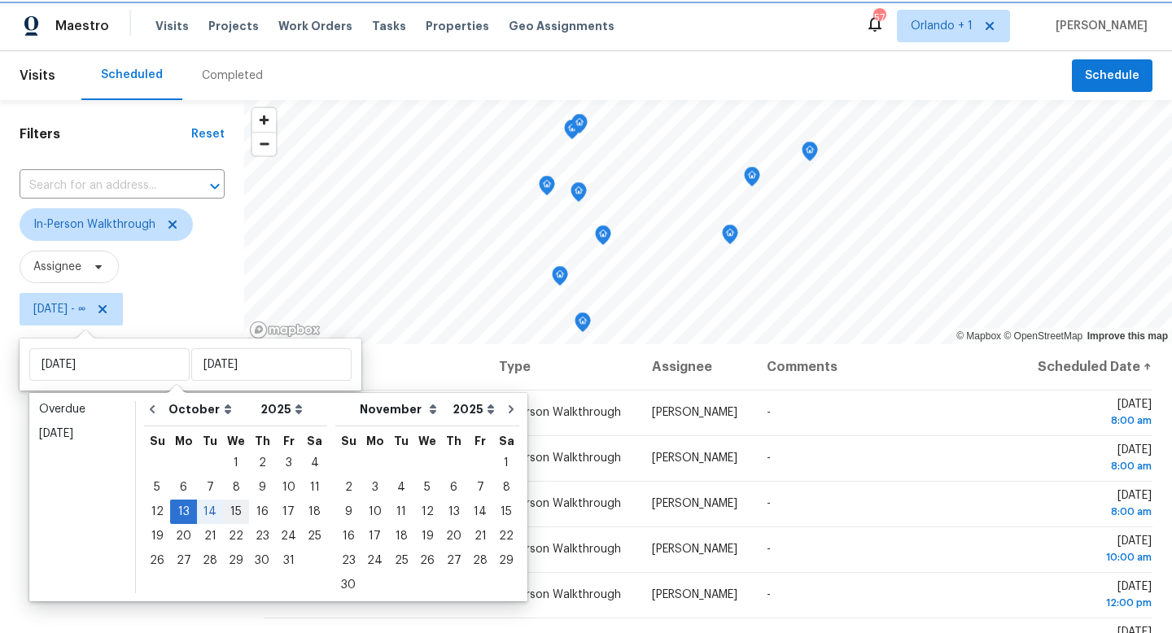
type input "[DATE]"
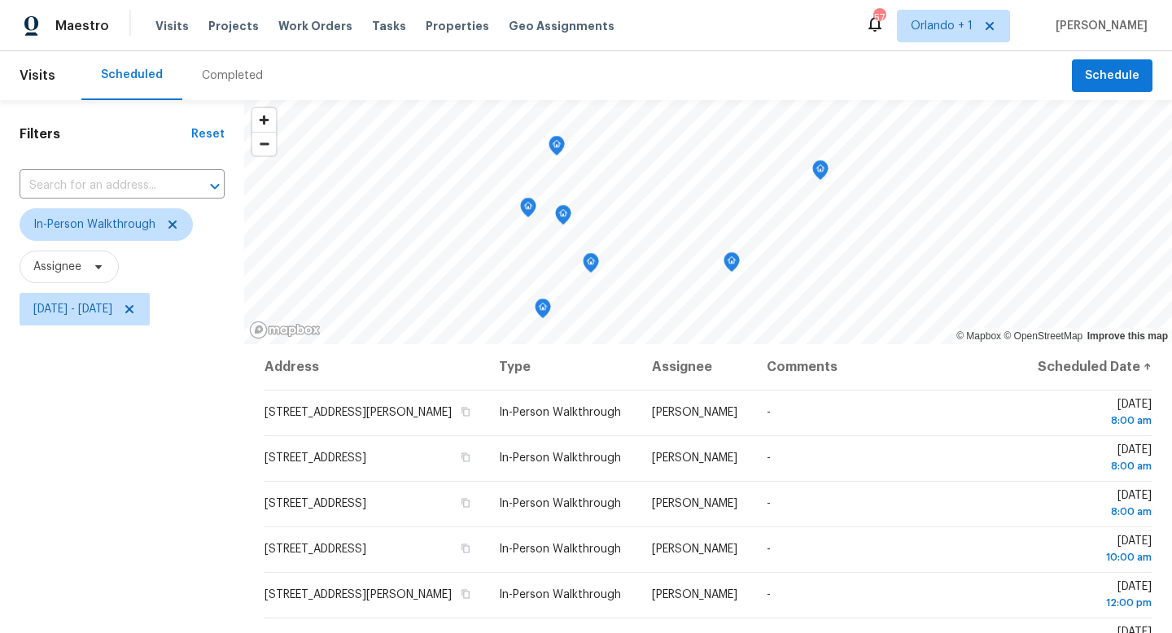
click at [142, 480] on div "Filters Reset ​ In-Person Walkthrough Assignee [DATE] - [DATE]" at bounding box center [122, 475] width 244 height 751
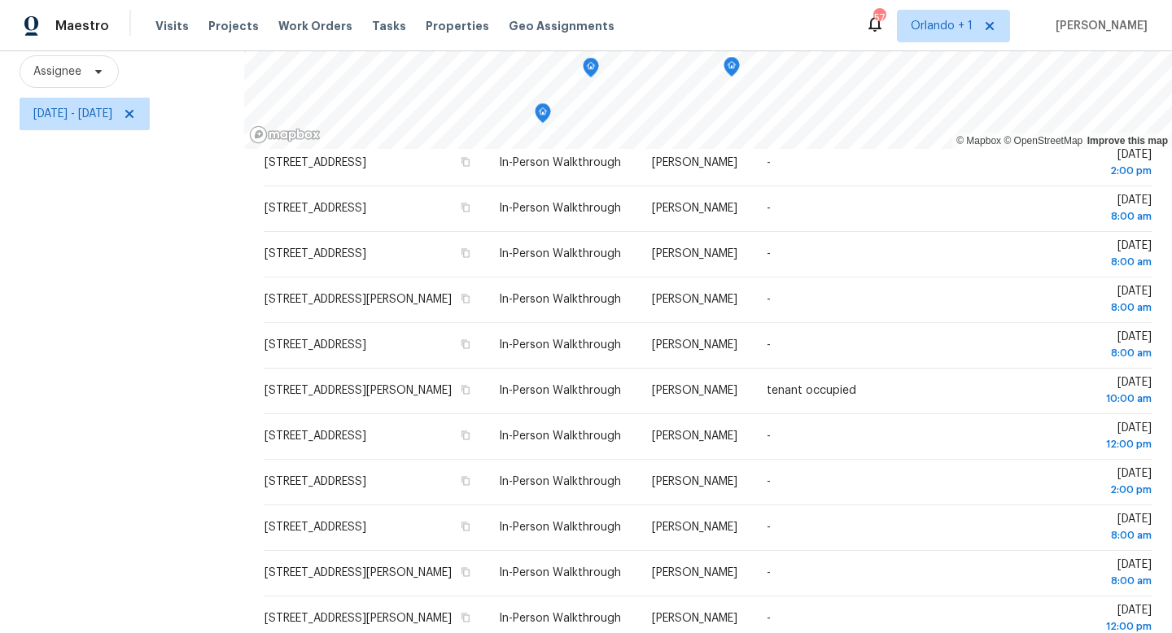
scroll to position [195, 0]
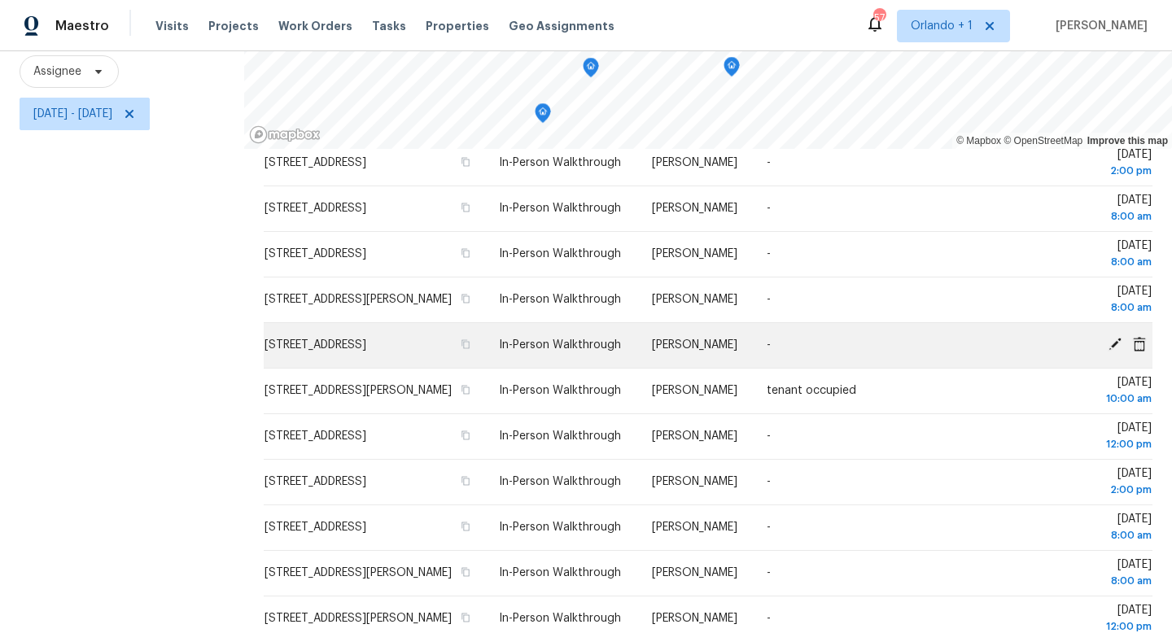
click at [1115, 348] on icon at bounding box center [1115, 344] width 15 height 15
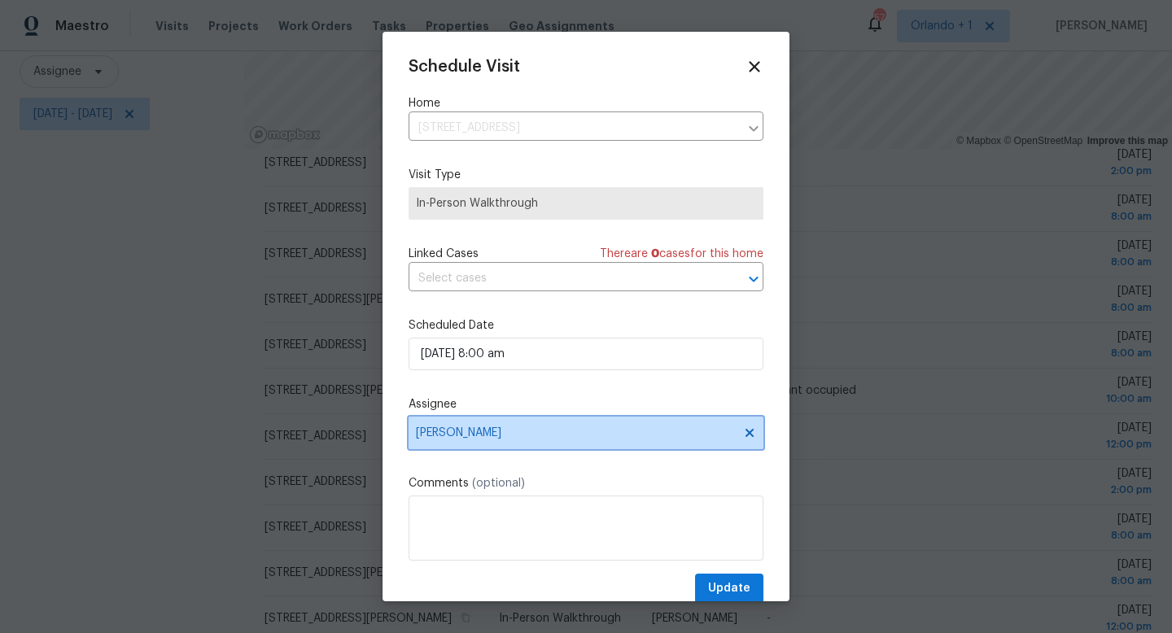
click at [485, 441] on span "[PERSON_NAME]" at bounding box center [586, 433] width 355 height 33
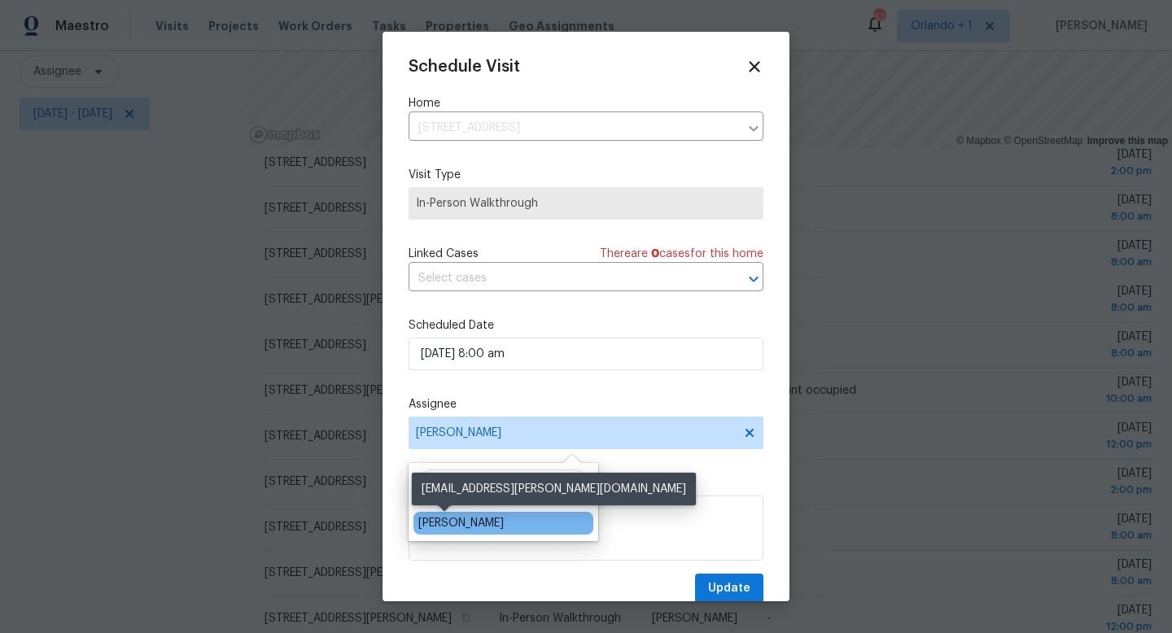
type input "mat"
click at [466, 519] on div "[PERSON_NAME]" at bounding box center [460, 523] width 85 height 16
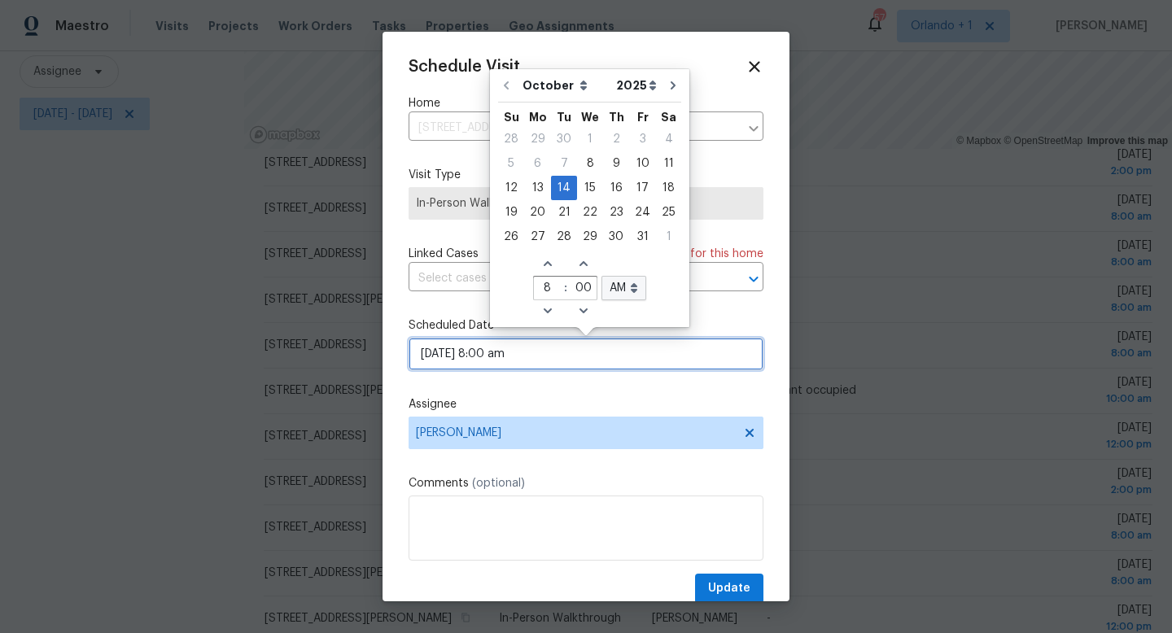
click at [488, 359] on input "[DATE] 8:00 am" at bounding box center [586, 354] width 355 height 33
click at [549, 262] on icon "Increase hours (12hr clock)" at bounding box center [547, 263] width 13 height 13
type input "[DATE] 9:00 am"
type input "9"
click at [549, 262] on icon "Increase hours (12hr clock)" at bounding box center [547, 263] width 13 height 13
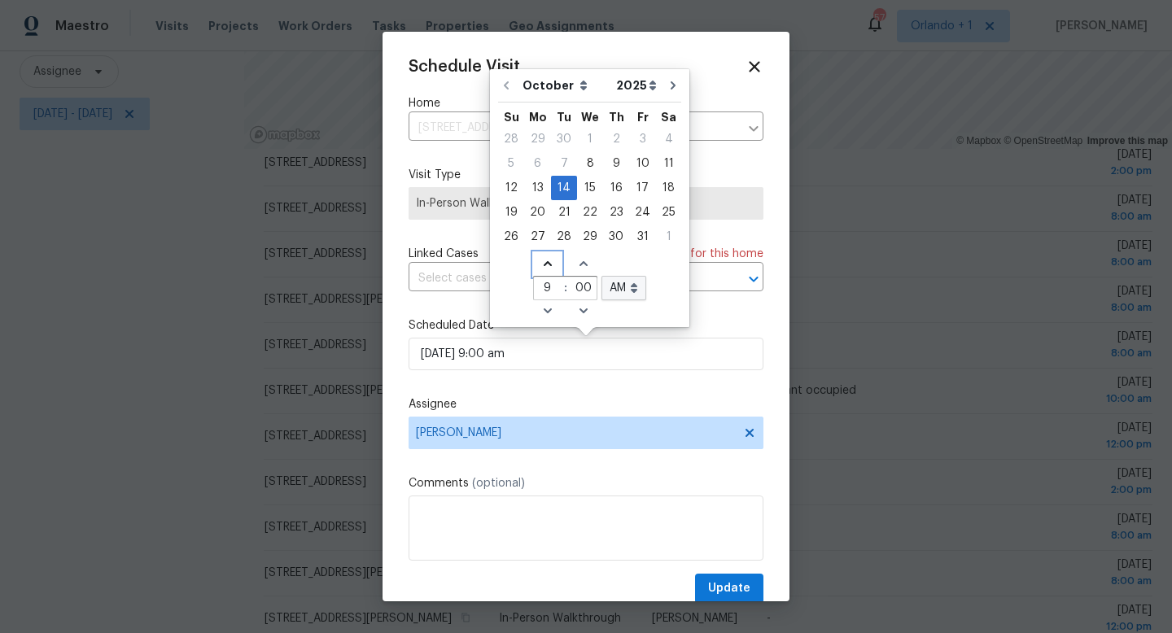
type input "[DATE] 10:00 am"
type input "10"
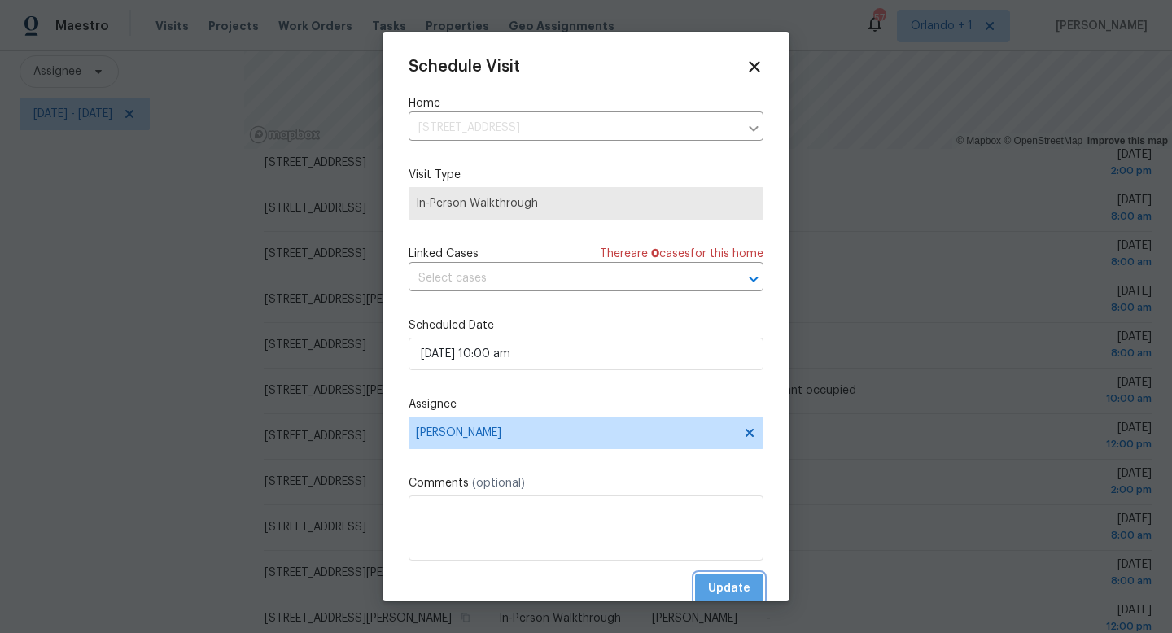
click at [729, 589] on span "Update" at bounding box center [729, 589] width 42 height 20
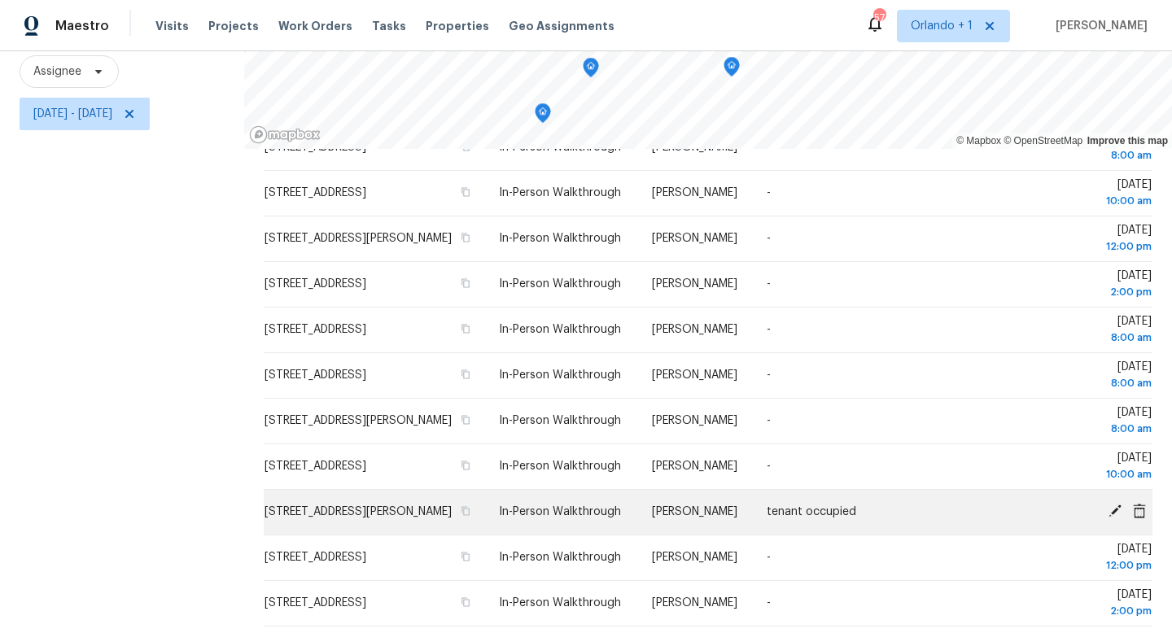
scroll to position [142, 0]
